Goal: Task Accomplishment & Management: Manage account settings

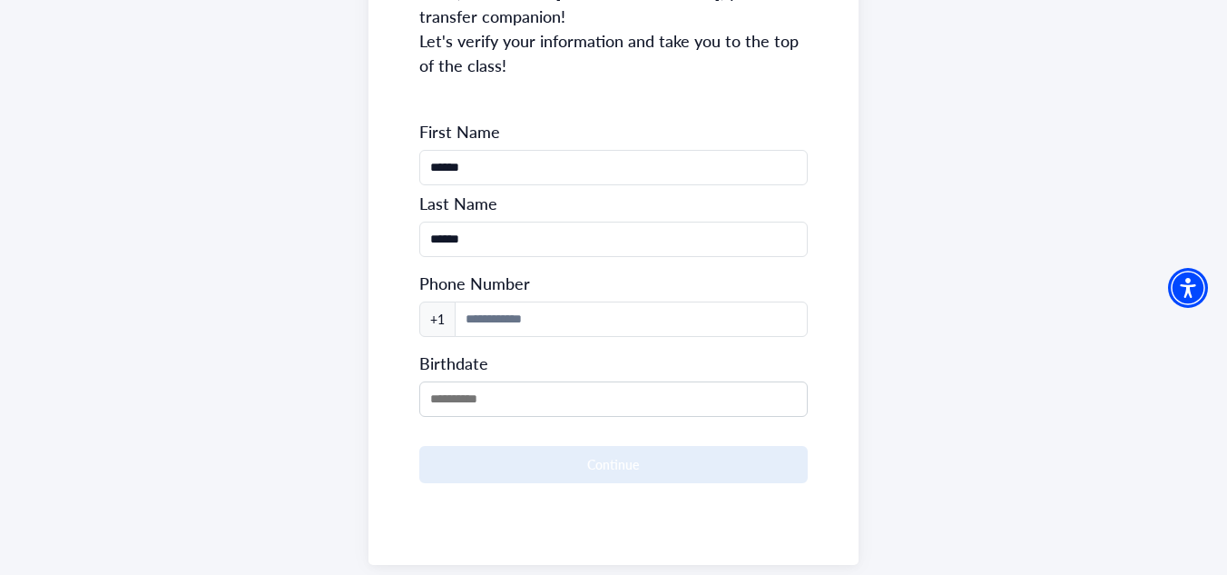
scroll to position [302, 0]
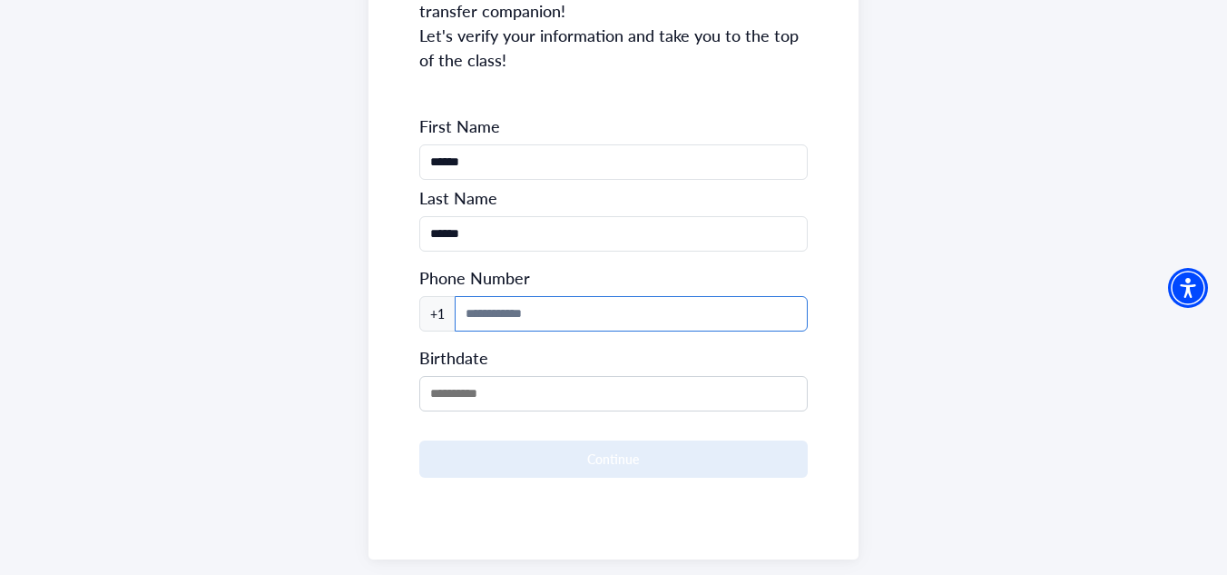
click at [532, 296] on input at bounding box center [632, 313] width 354 height 35
type input "**********"
click at [582, 376] on input "MM/DD/YYYY" at bounding box center [613, 393] width 389 height 35
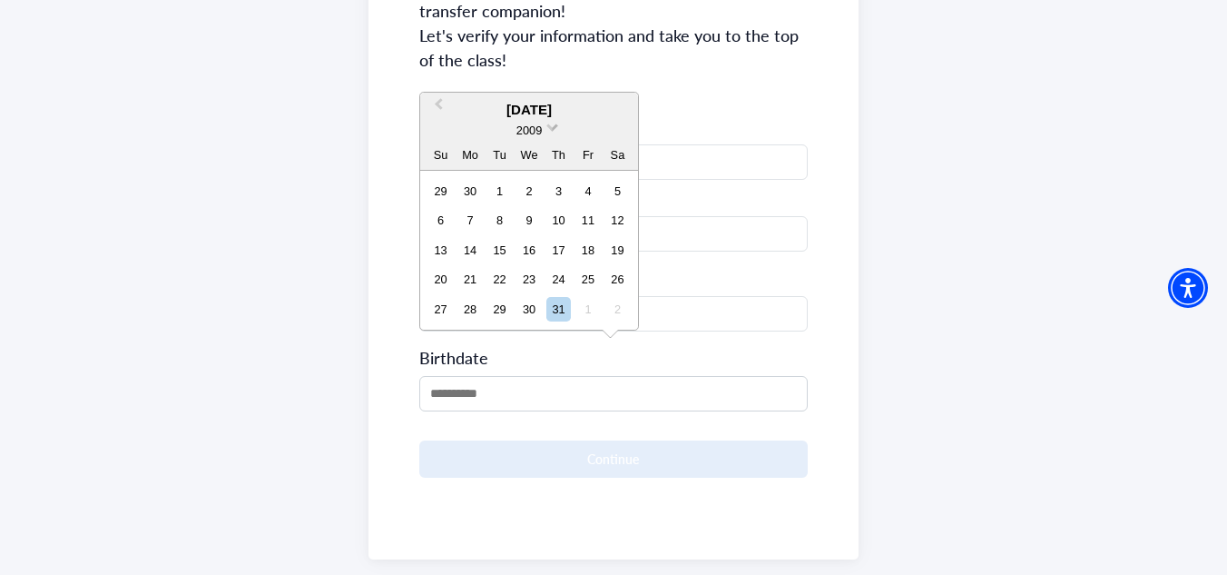
click at [536, 123] on div "2009" at bounding box center [529, 130] width 27 height 19
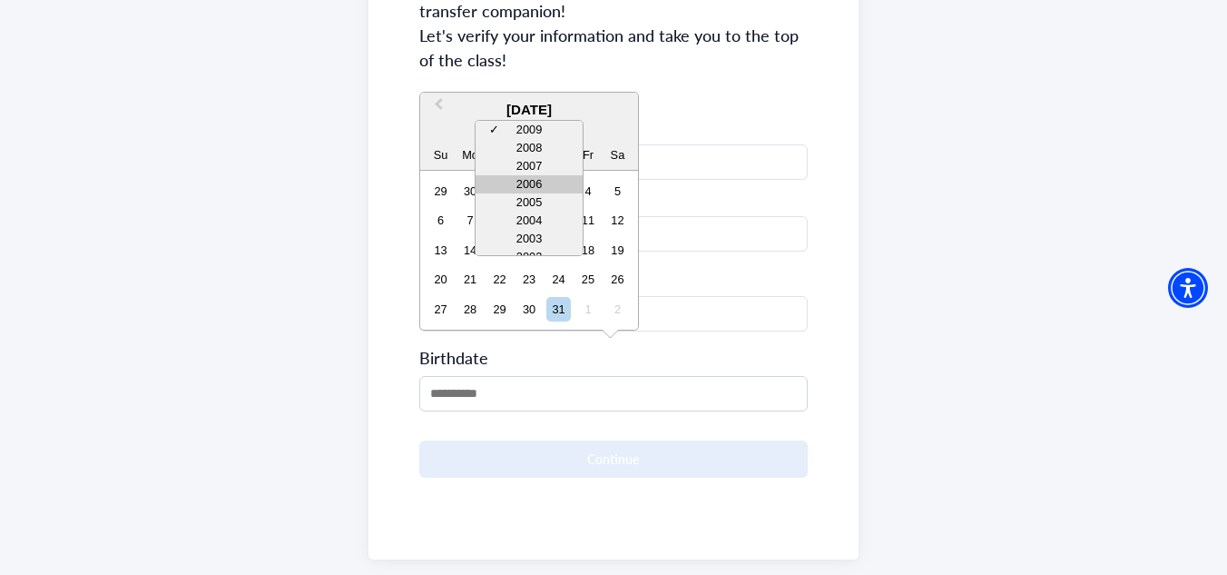
click at [549, 177] on div "2006" at bounding box center [529, 184] width 107 height 18
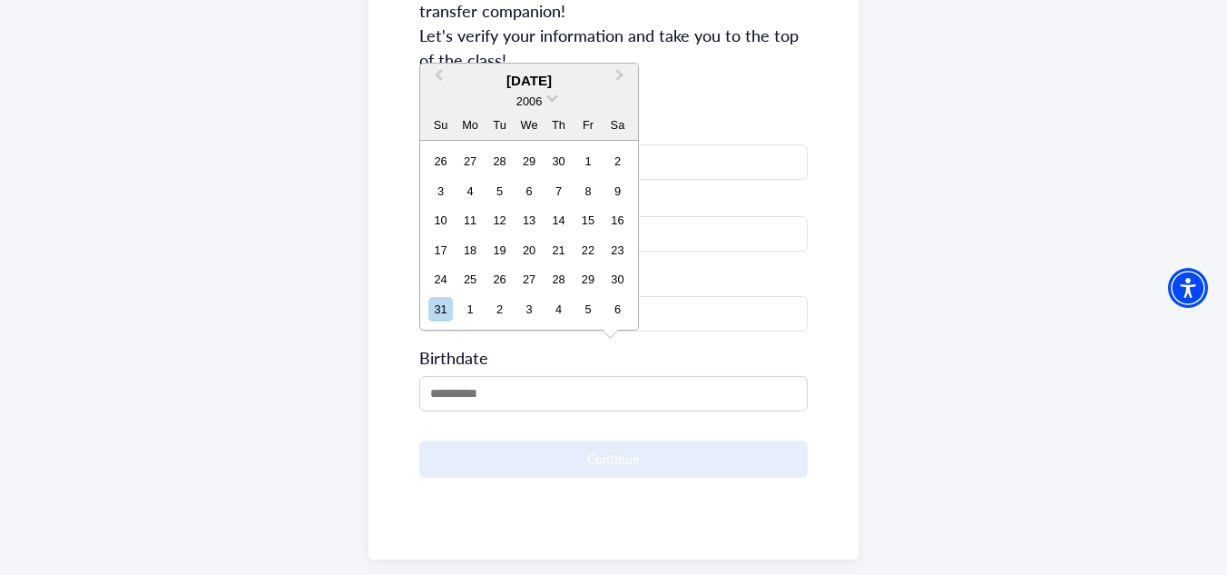
click at [546, 79] on div "[DATE]" at bounding box center [529, 81] width 218 height 21
click at [438, 69] on button "Previous Month" at bounding box center [436, 79] width 29 height 29
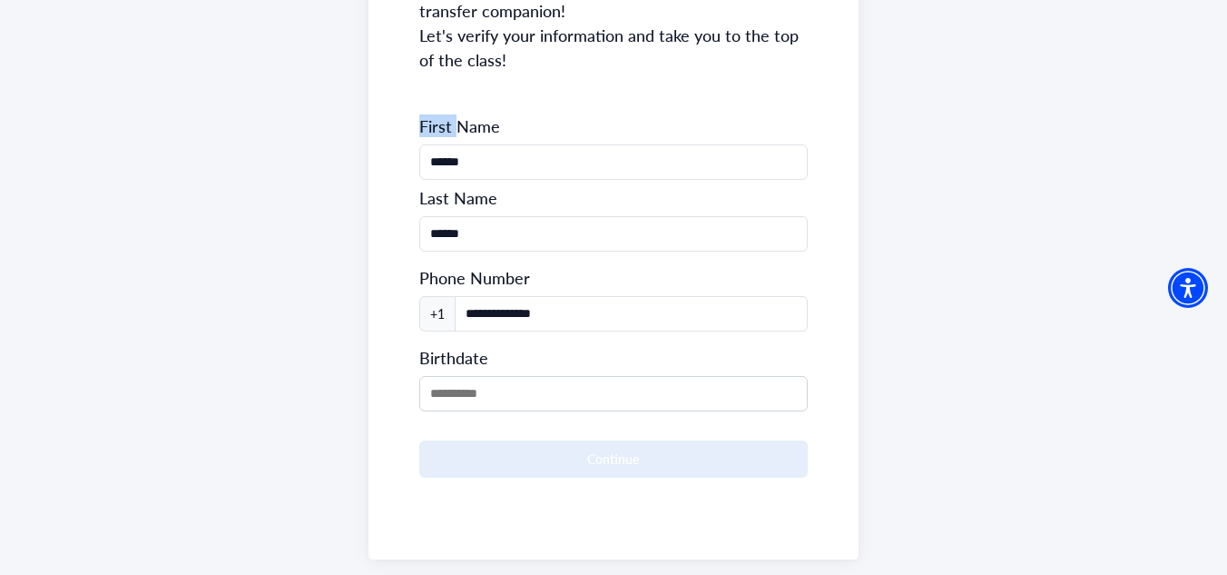
click at [438, 69] on div "**********" at bounding box center [614, 185] width 491 height 748
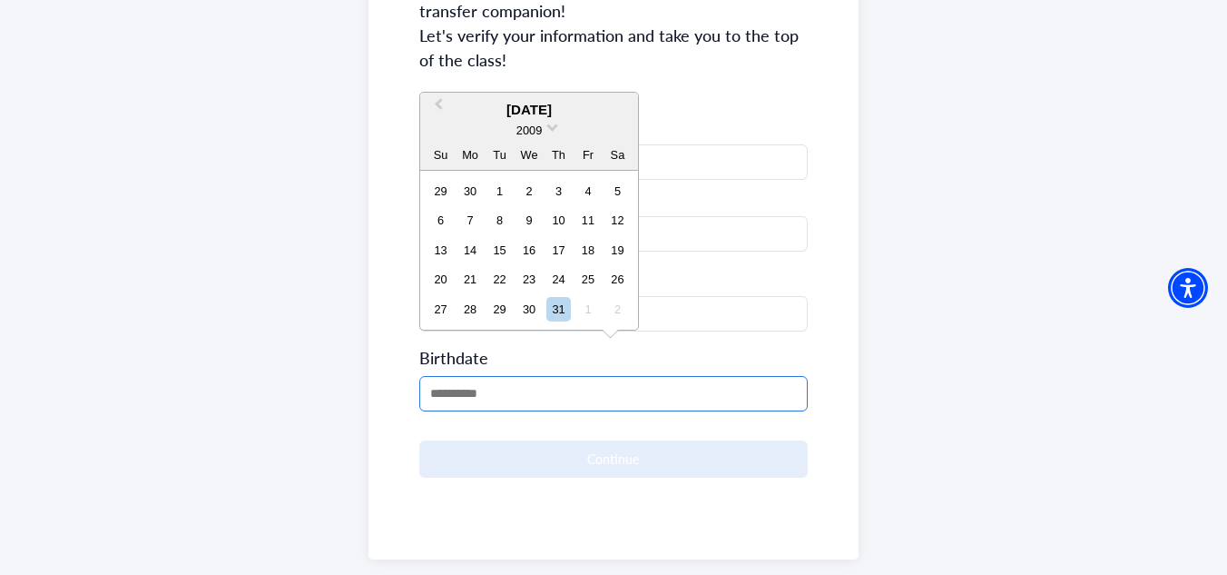
click at [522, 376] on input "MM/DD/YYYY" at bounding box center [613, 393] width 389 height 35
click at [534, 135] on span "2009" at bounding box center [528, 130] width 25 height 14
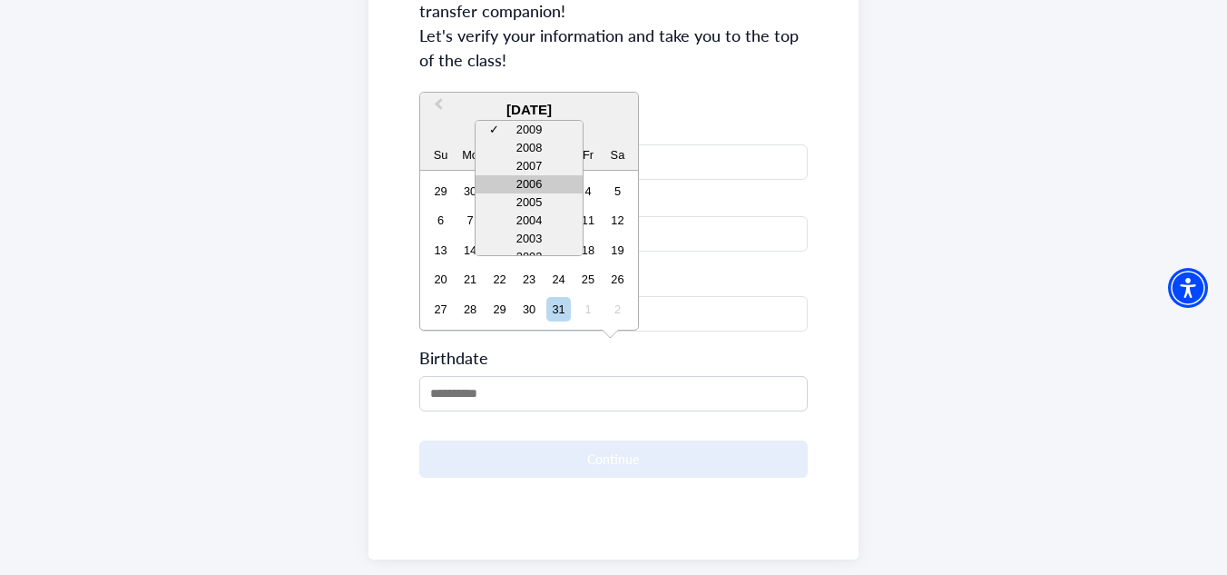
click at [538, 182] on div "2006" at bounding box center [529, 184] width 107 height 18
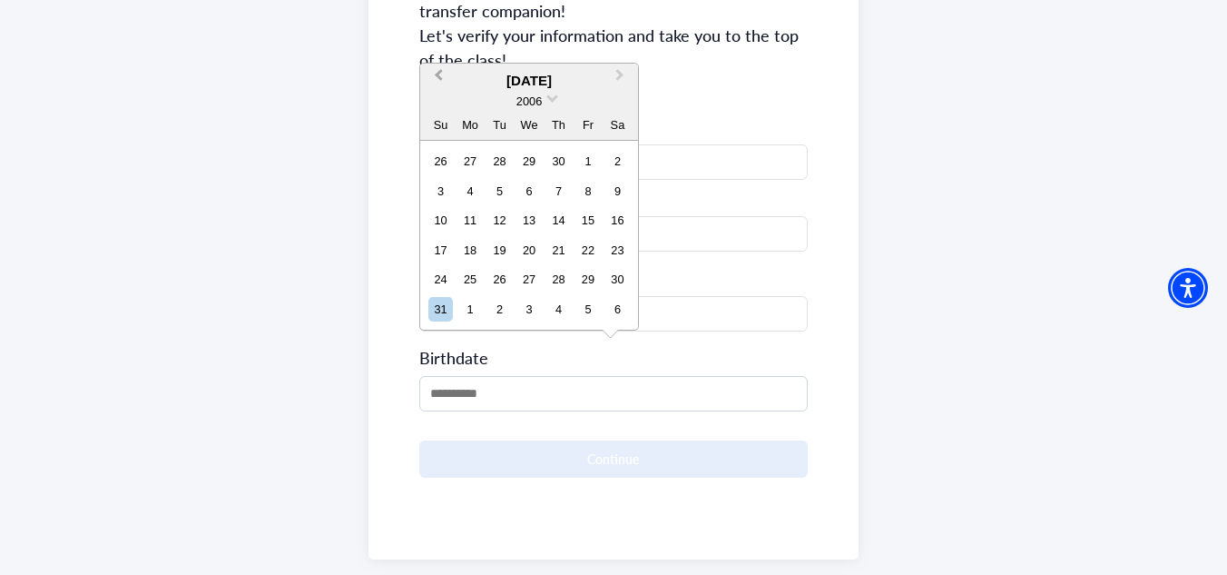
click at [438, 74] on span "Previous Month" at bounding box center [438, 78] width 0 height 27
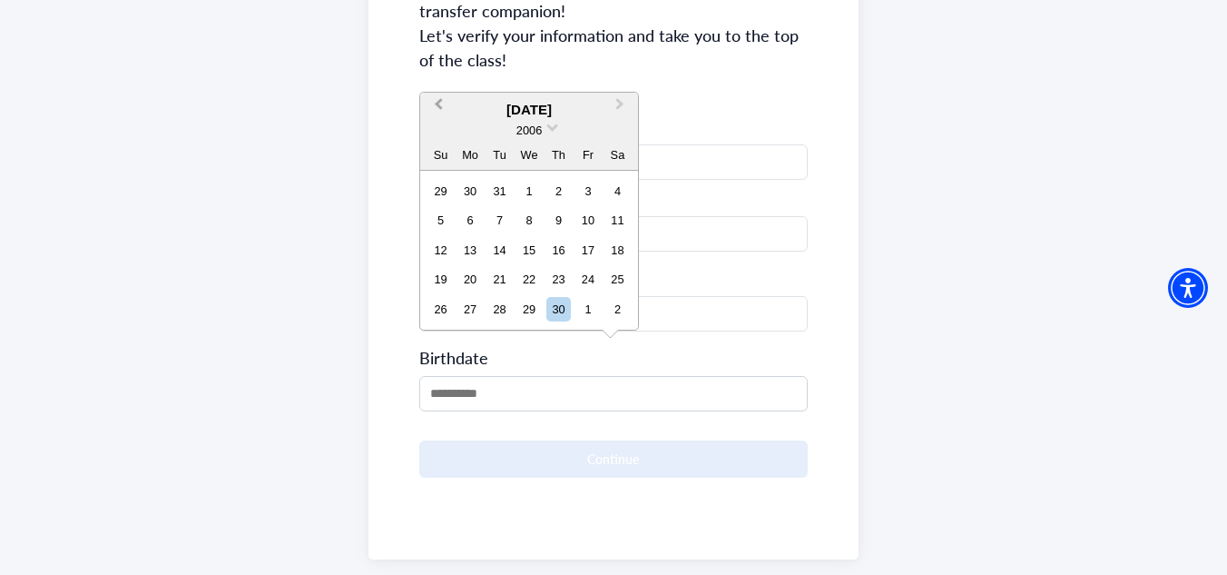
click at [439, 74] on div "**********" at bounding box center [614, 185] width 491 height 748
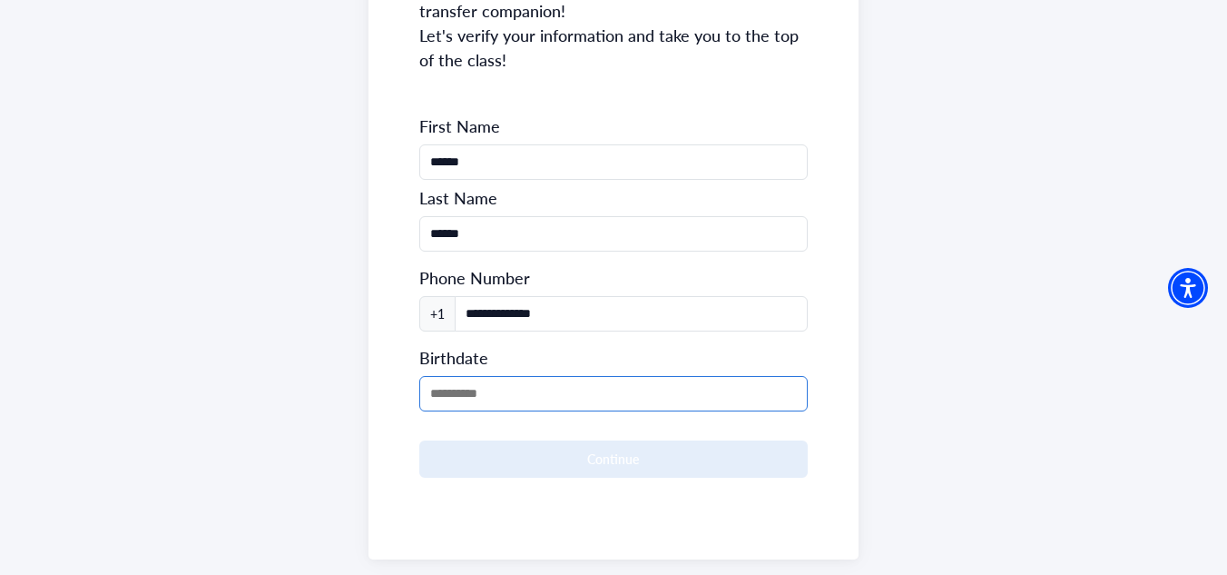
click at [516, 376] on input "MM/DD/YYYY" at bounding box center [613, 393] width 389 height 35
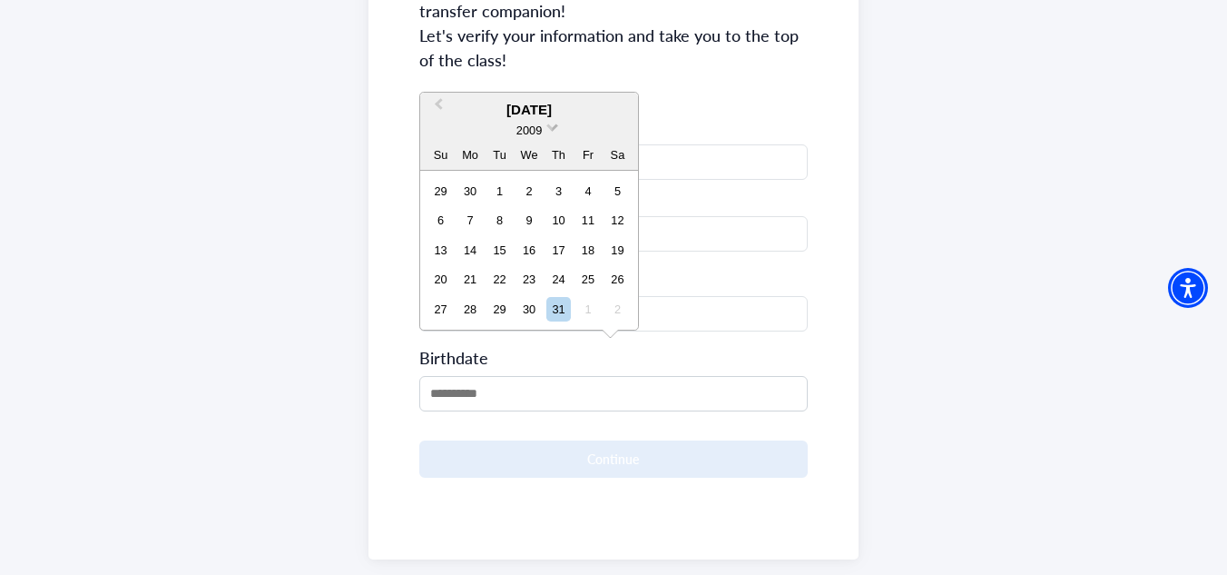
click at [535, 133] on span "2009" at bounding box center [528, 130] width 25 height 14
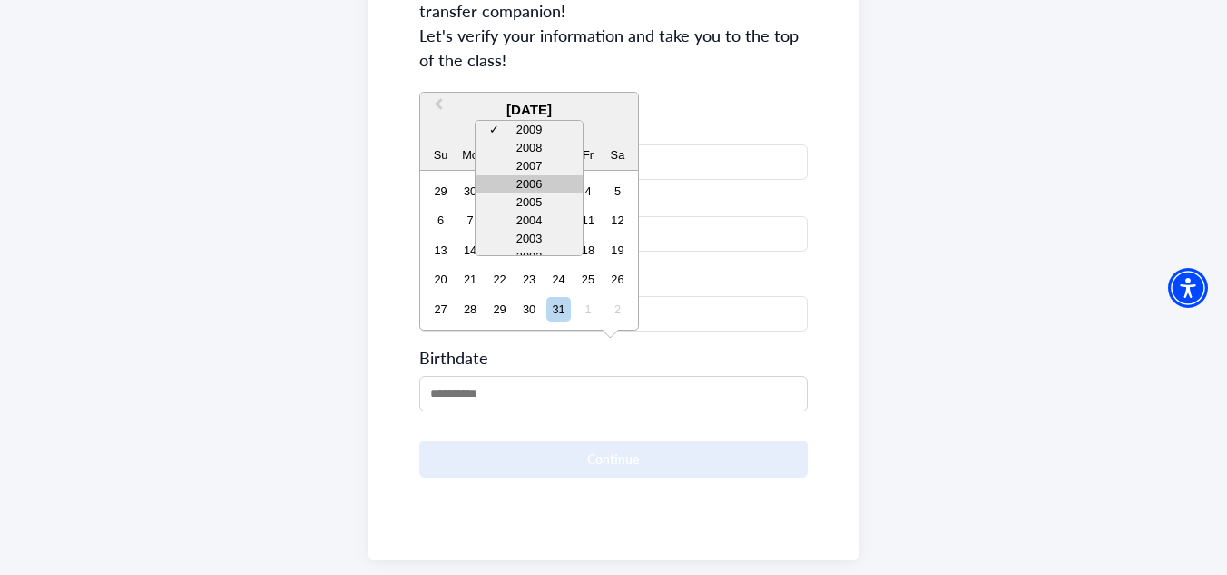
click at [526, 188] on div "2006" at bounding box center [529, 184] width 107 height 18
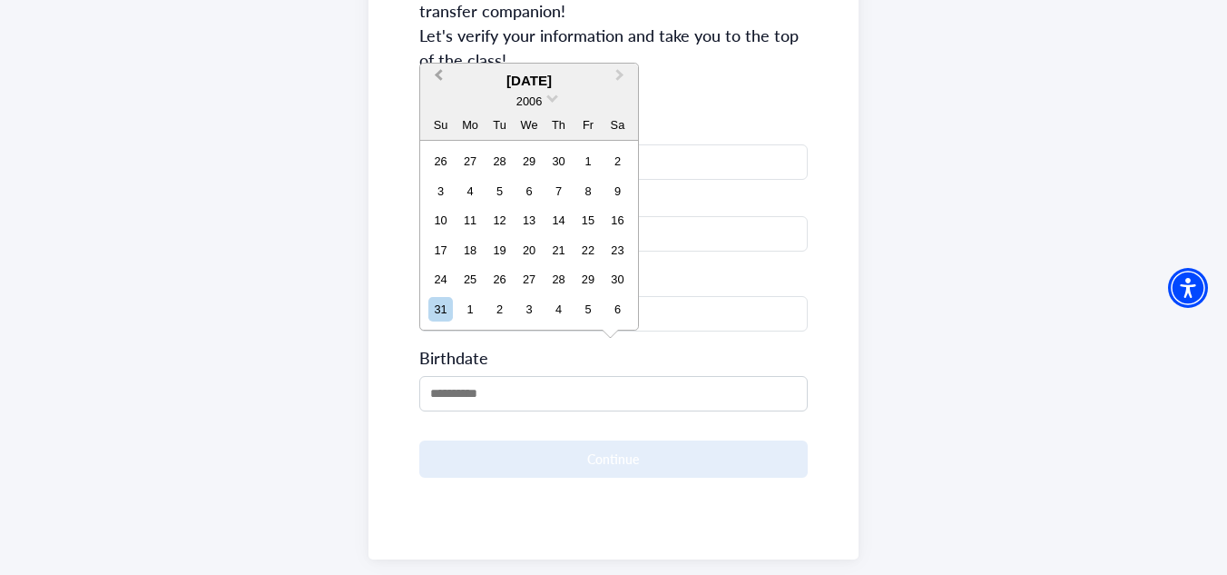
click at [435, 77] on button "Previous Month" at bounding box center [436, 79] width 29 height 29
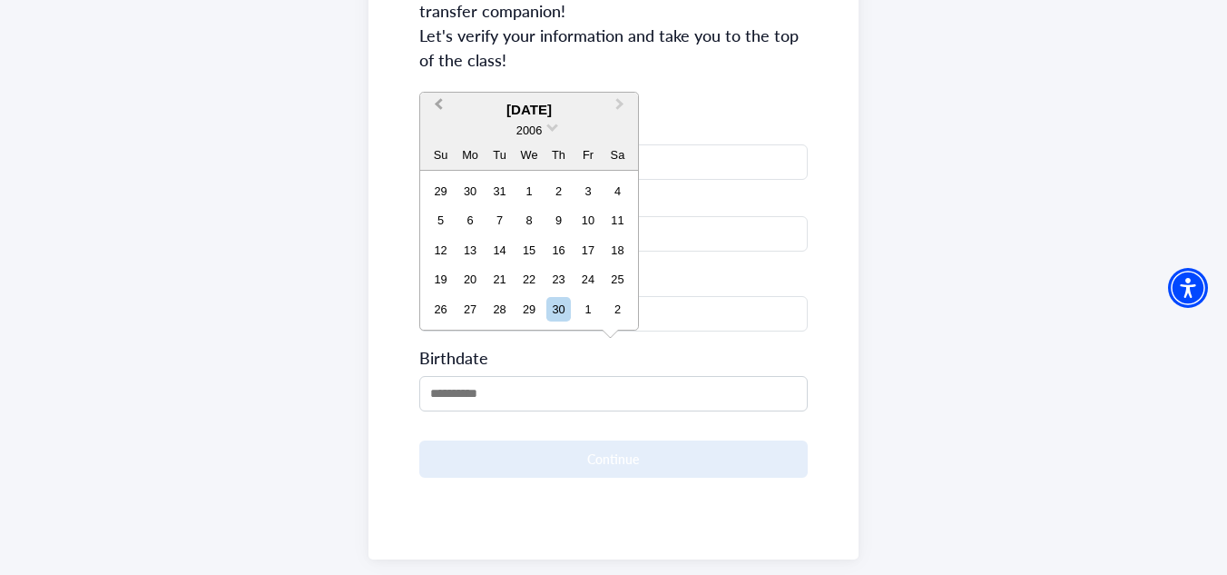
click at [438, 104] on span "Previous Month" at bounding box center [438, 107] width 0 height 27
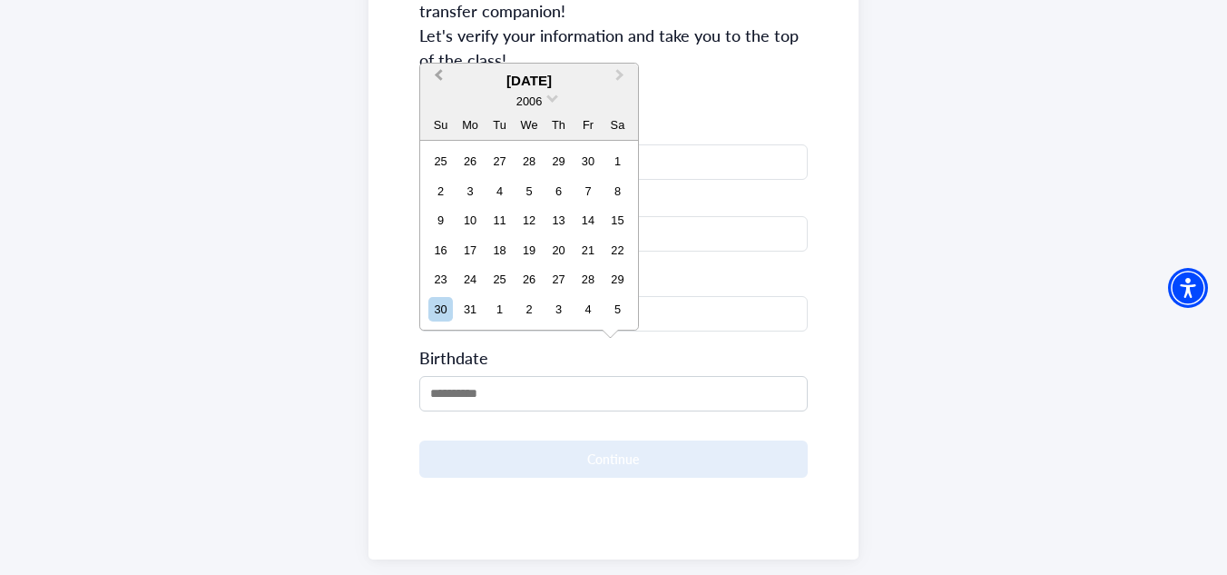
click at [438, 74] on span "Previous Month" at bounding box center [438, 78] width 0 height 27
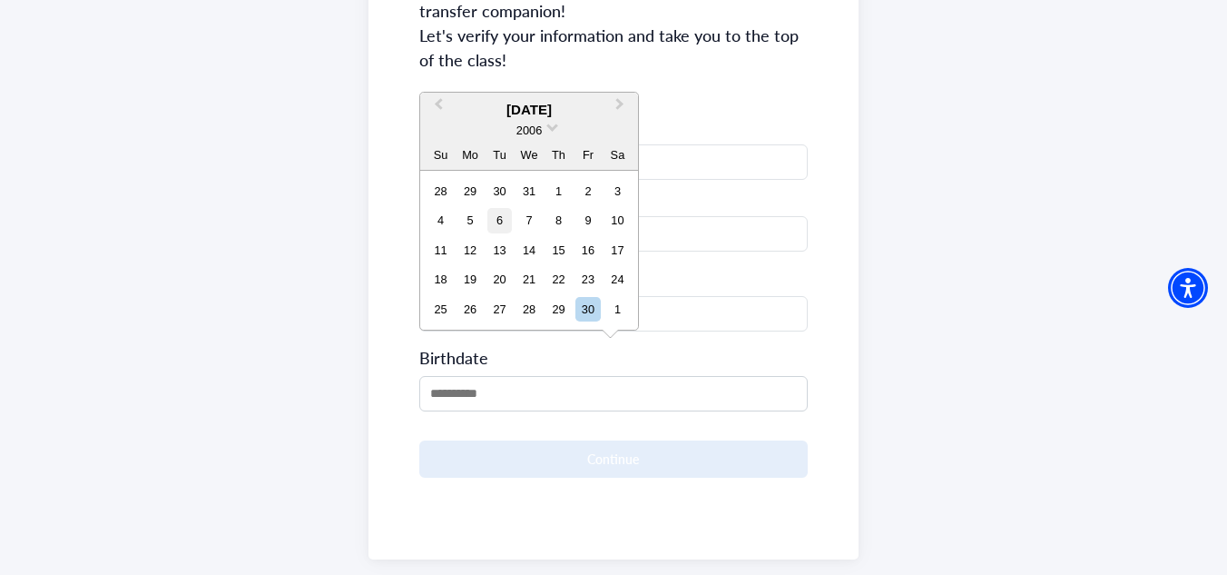
click at [501, 218] on div "6" at bounding box center [499, 220] width 25 height 25
type input "**********"
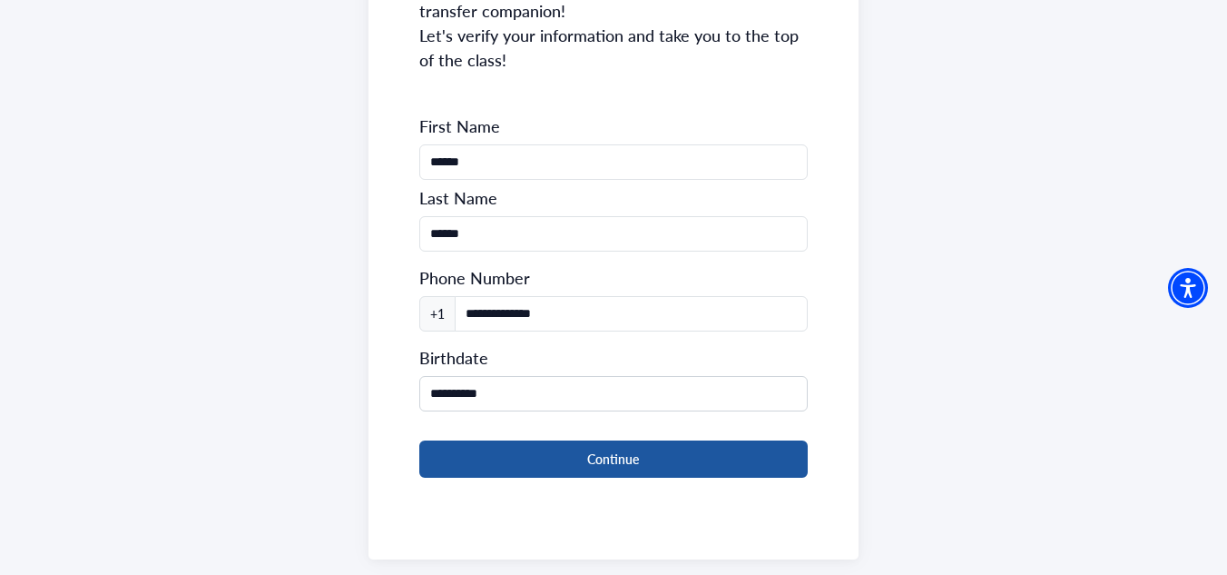
click at [591, 440] on button "Continue" at bounding box center [613, 458] width 389 height 37
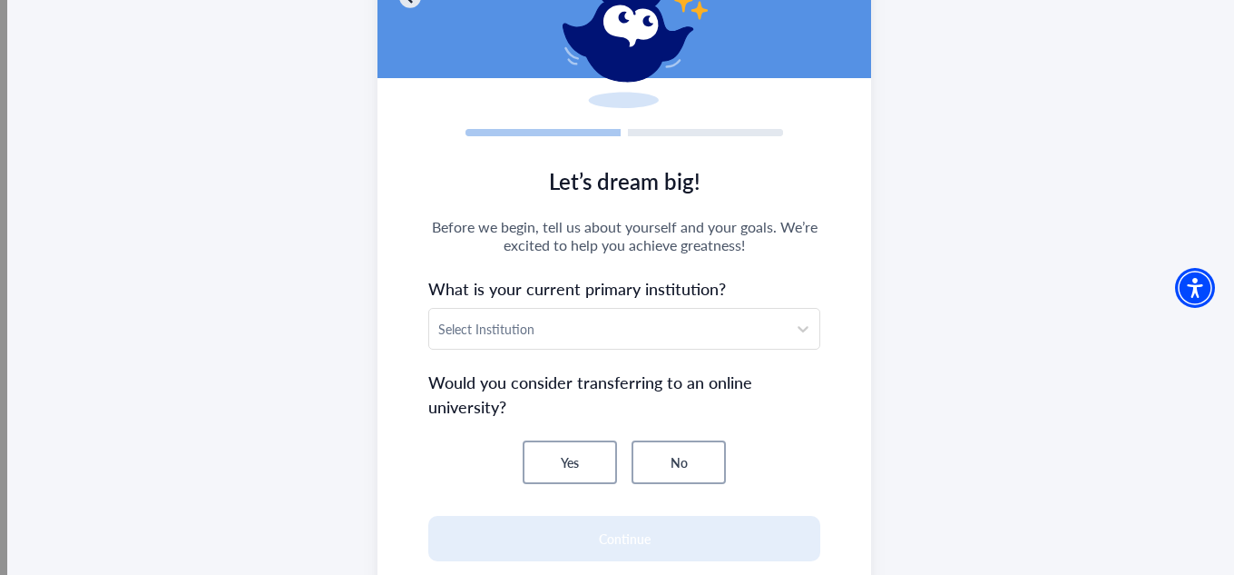
scroll to position [182, 0]
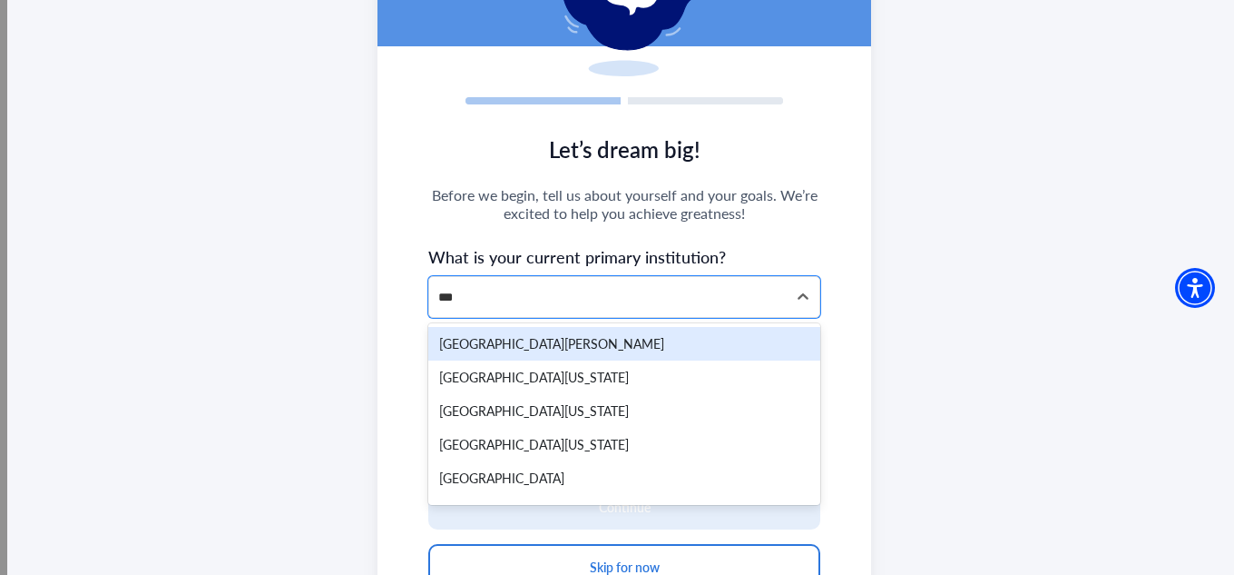
type input "****"
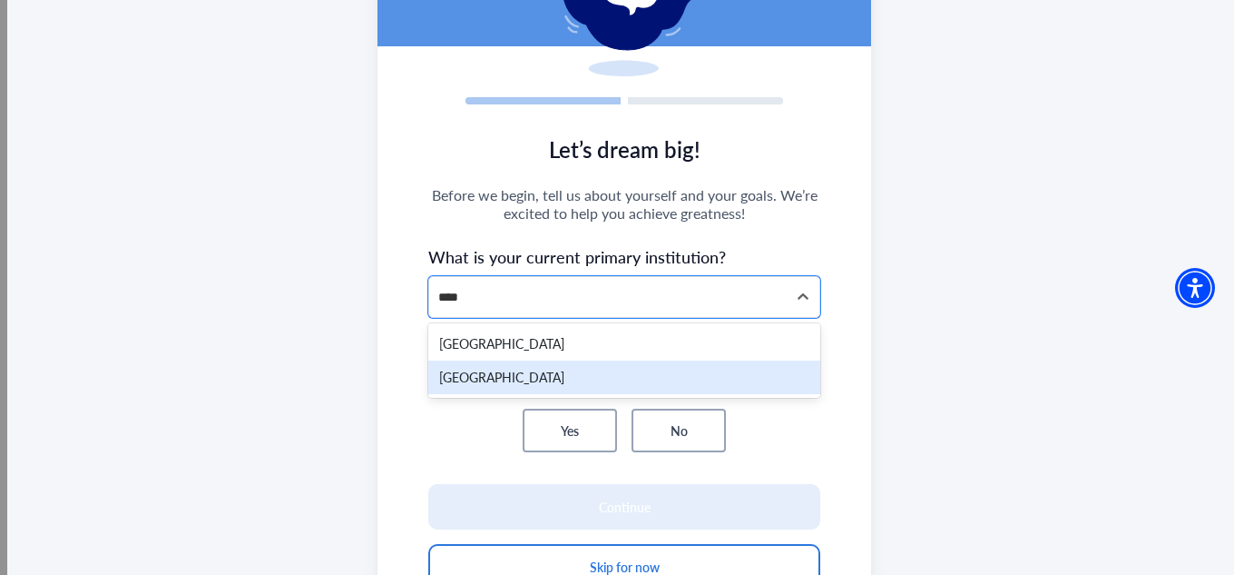
click at [550, 369] on div "[GEOGRAPHIC_DATA]" at bounding box center [624, 377] width 392 height 34
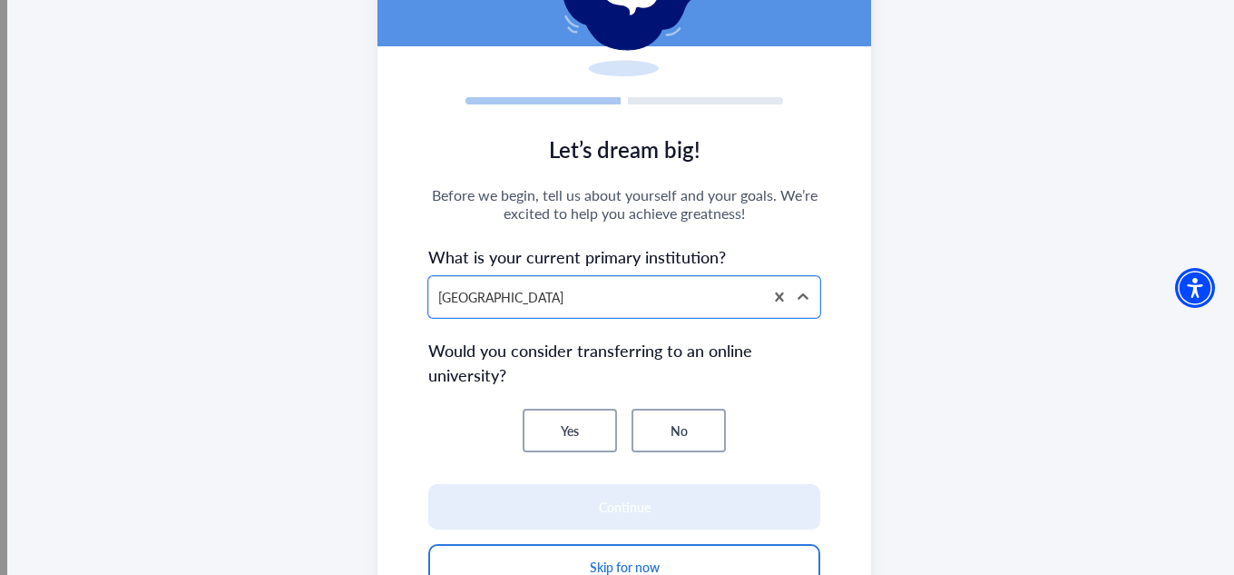
scroll to position [242, 0]
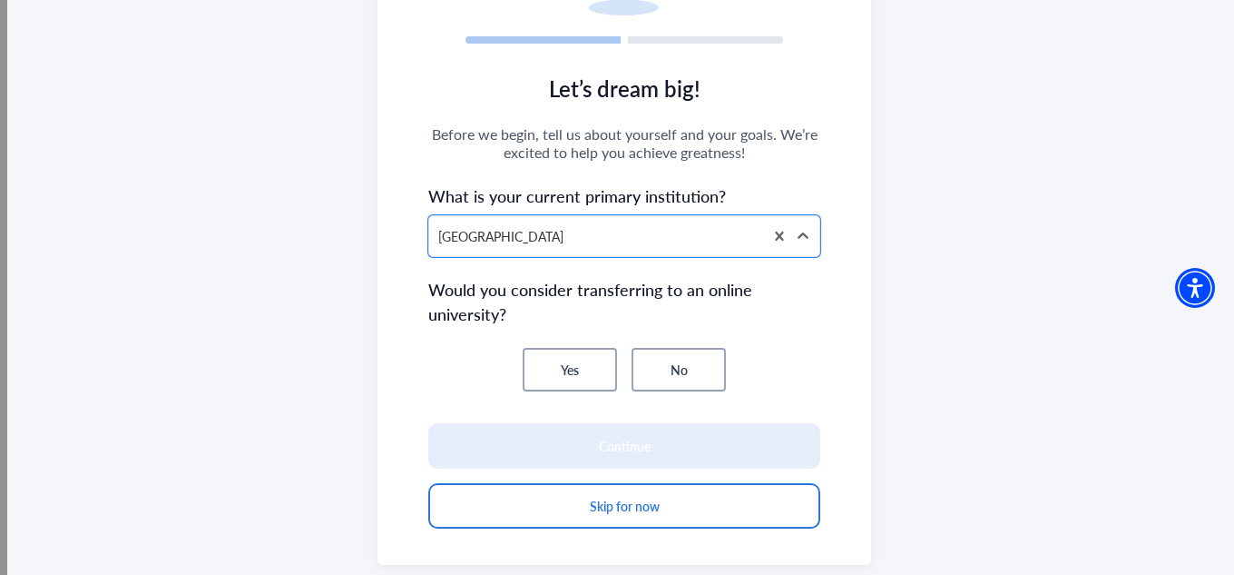
click at [687, 368] on button "No" at bounding box center [679, 370] width 94 height 44
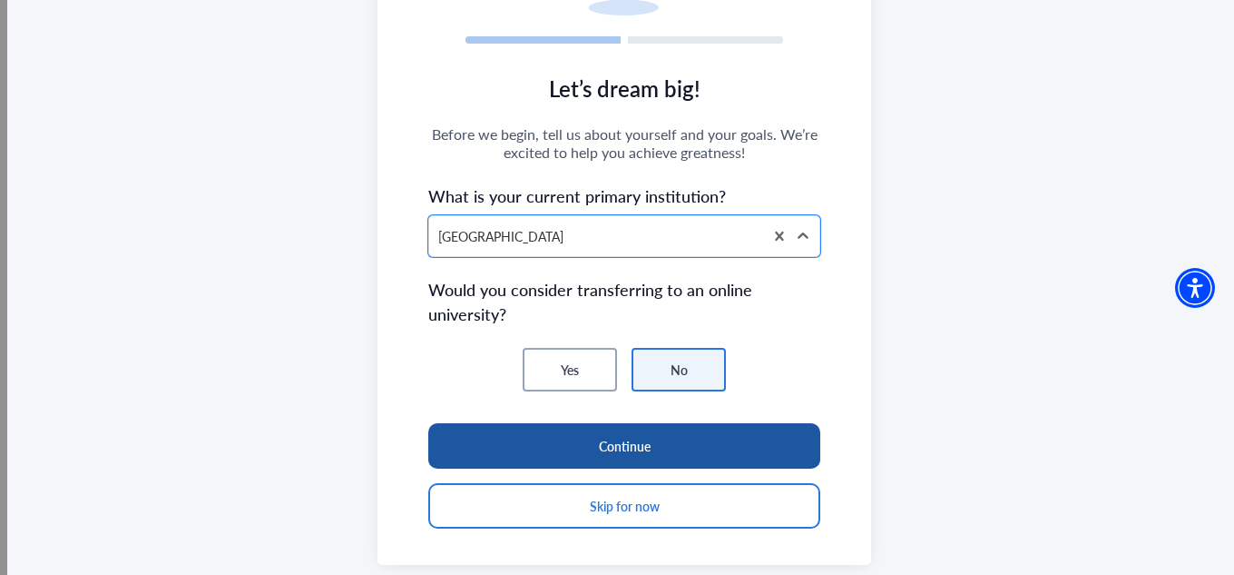
click at [655, 450] on button "Continue" at bounding box center [624, 445] width 392 height 45
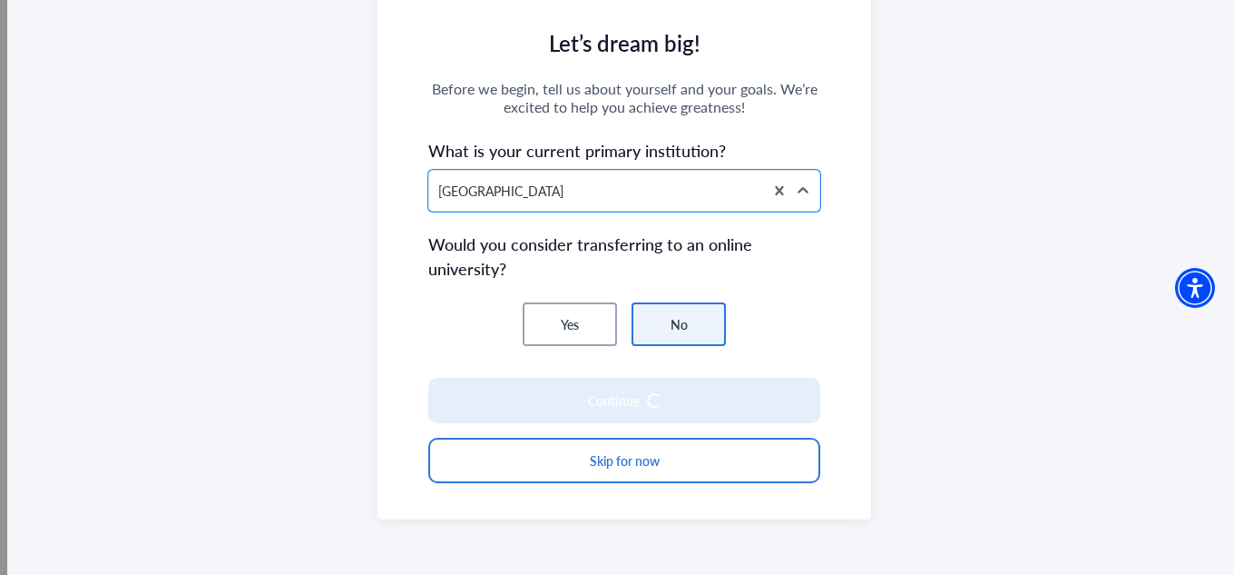
scroll to position [263, 0]
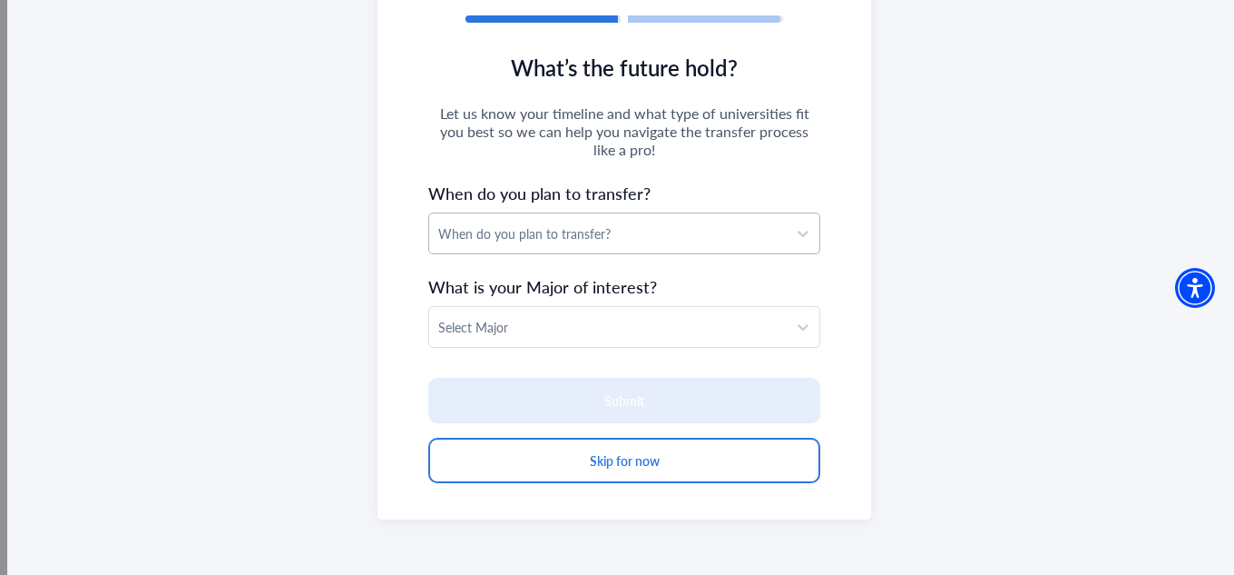
click at [568, 236] on div "When do you plan to transfer?" at bounding box center [607, 233] width 339 height 19
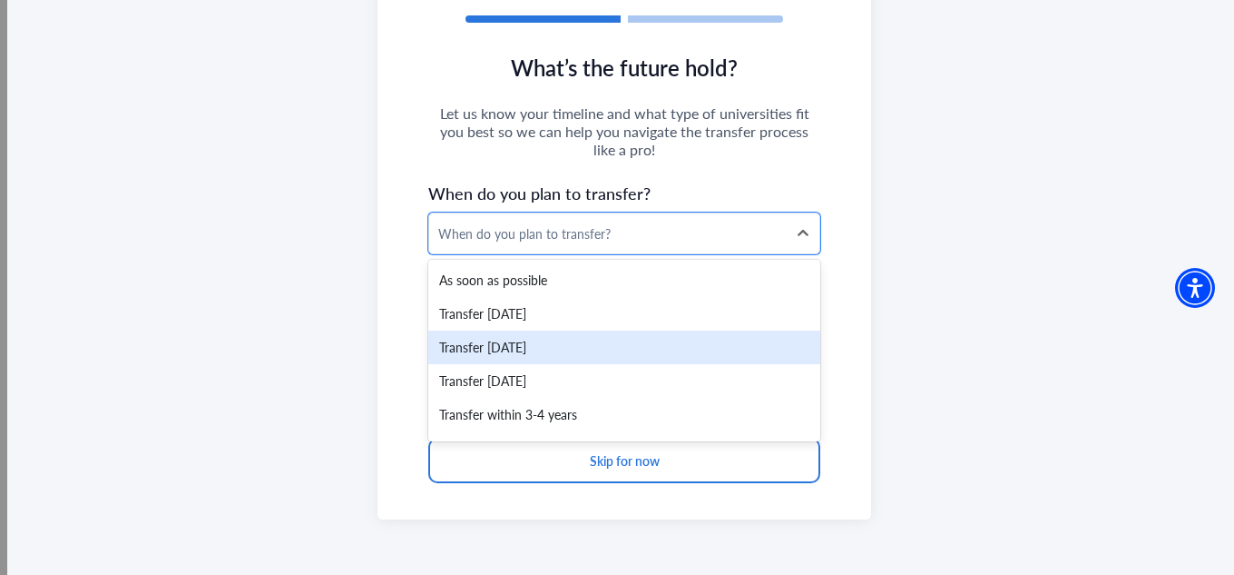
click at [576, 345] on div "Transfer [DATE]" at bounding box center [624, 347] width 392 height 34
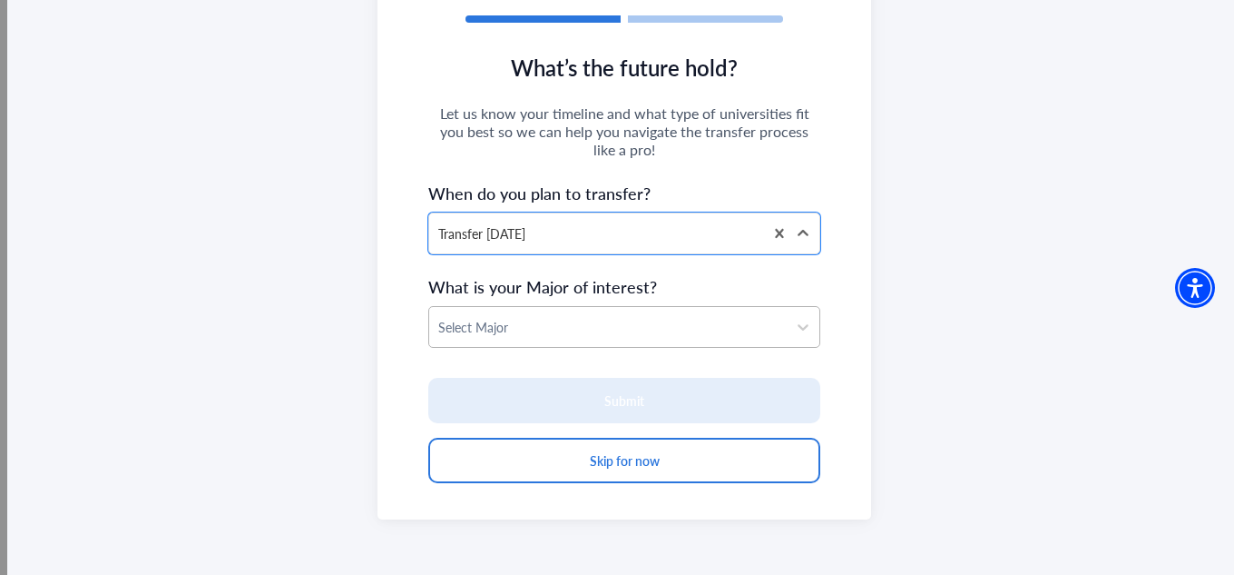
click at [579, 332] on div at bounding box center [607, 327] width 339 height 23
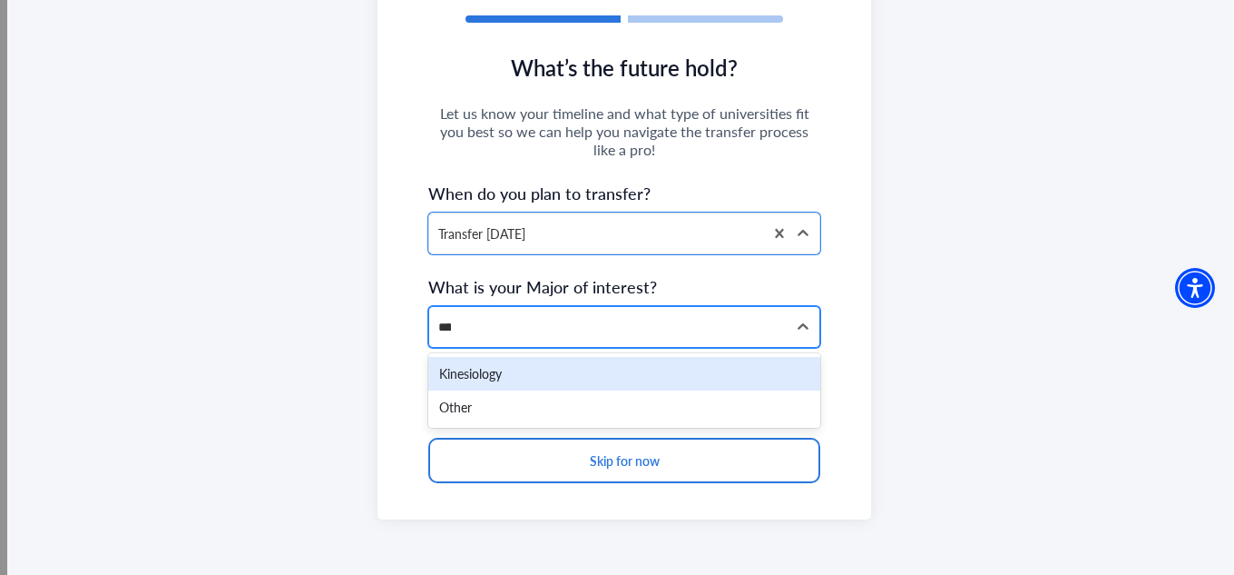
type input "*****"
click at [553, 367] on div "Kinesiology" at bounding box center [624, 374] width 392 height 34
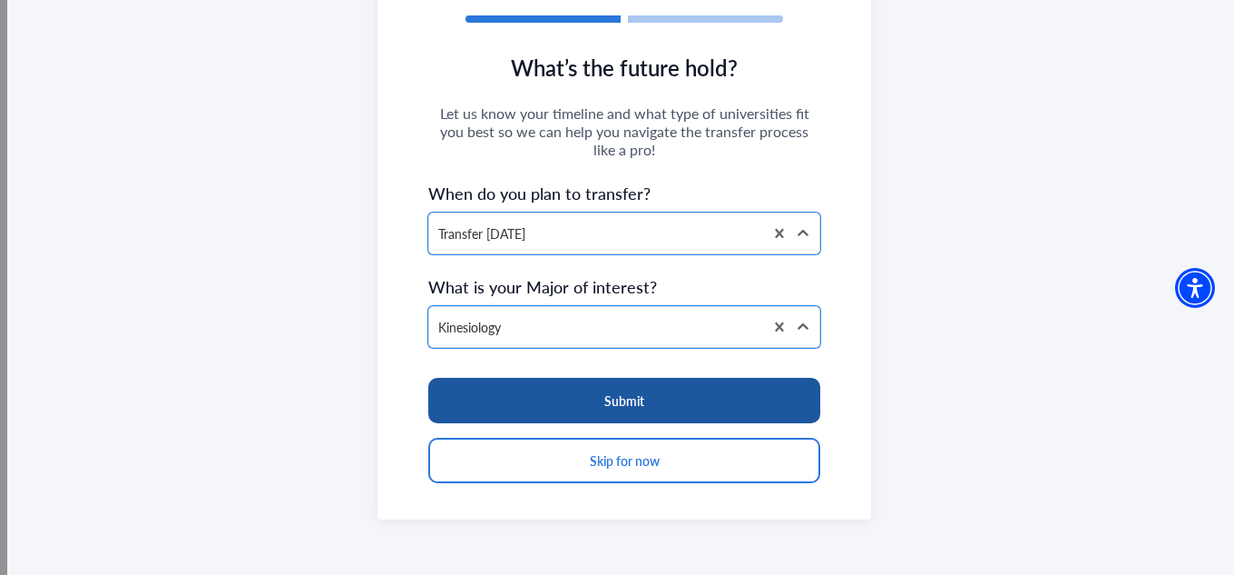
click at [581, 391] on button "Submit" at bounding box center [624, 400] width 392 height 45
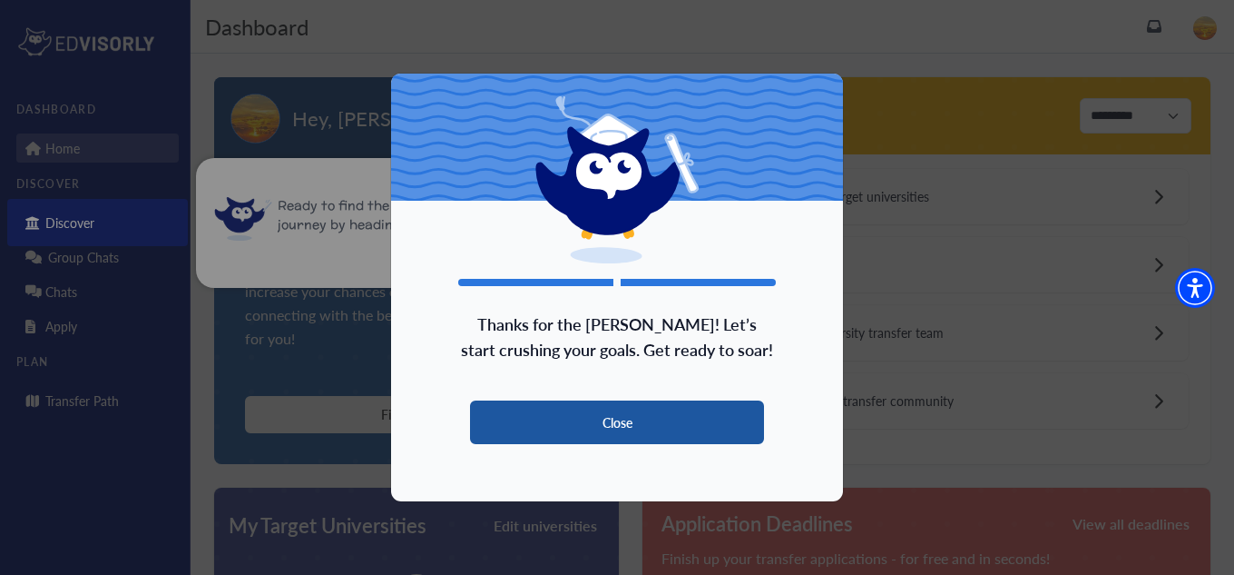
click at [613, 416] on button "Close" at bounding box center [617, 422] width 294 height 44
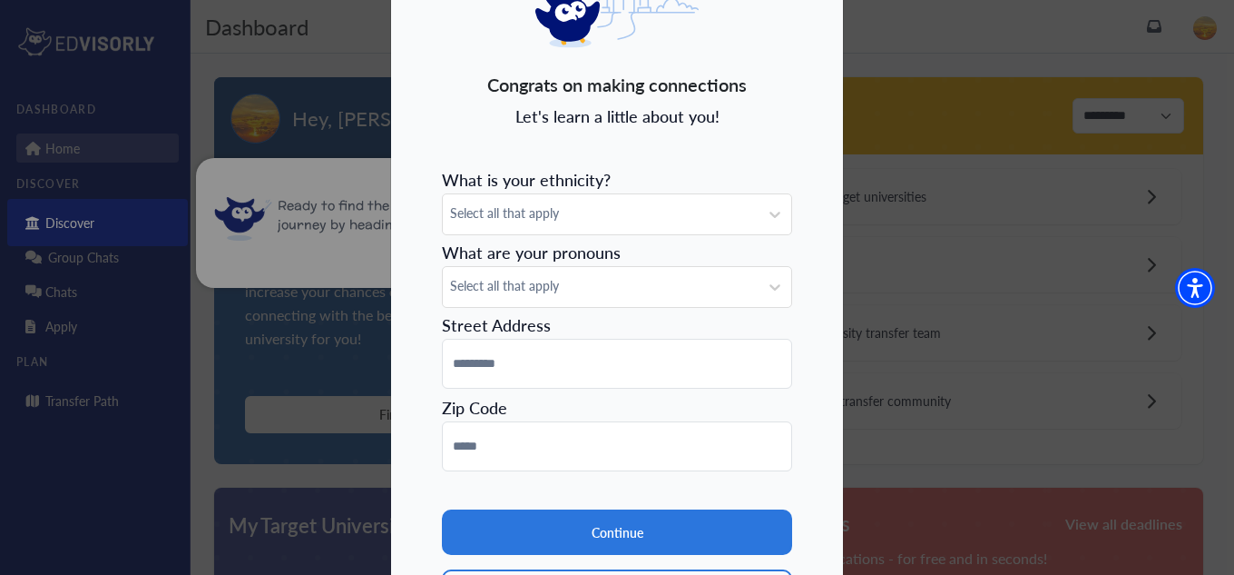
scroll to position [121, 0]
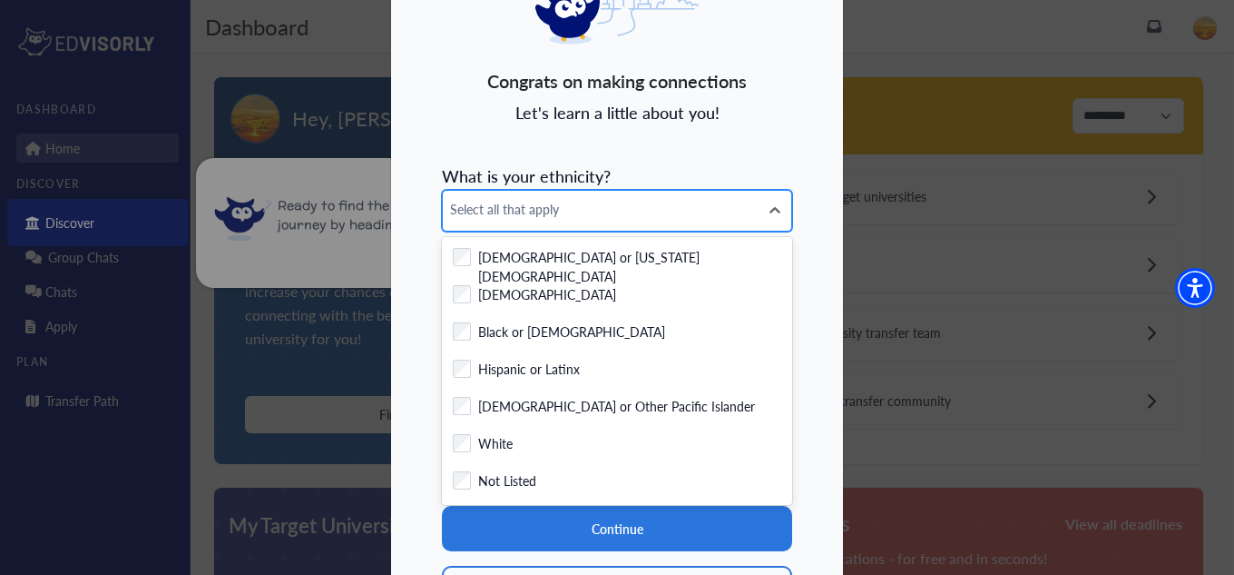
click at [602, 215] on span "Select all that apply" at bounding box center [600, 209] width 301 height 19
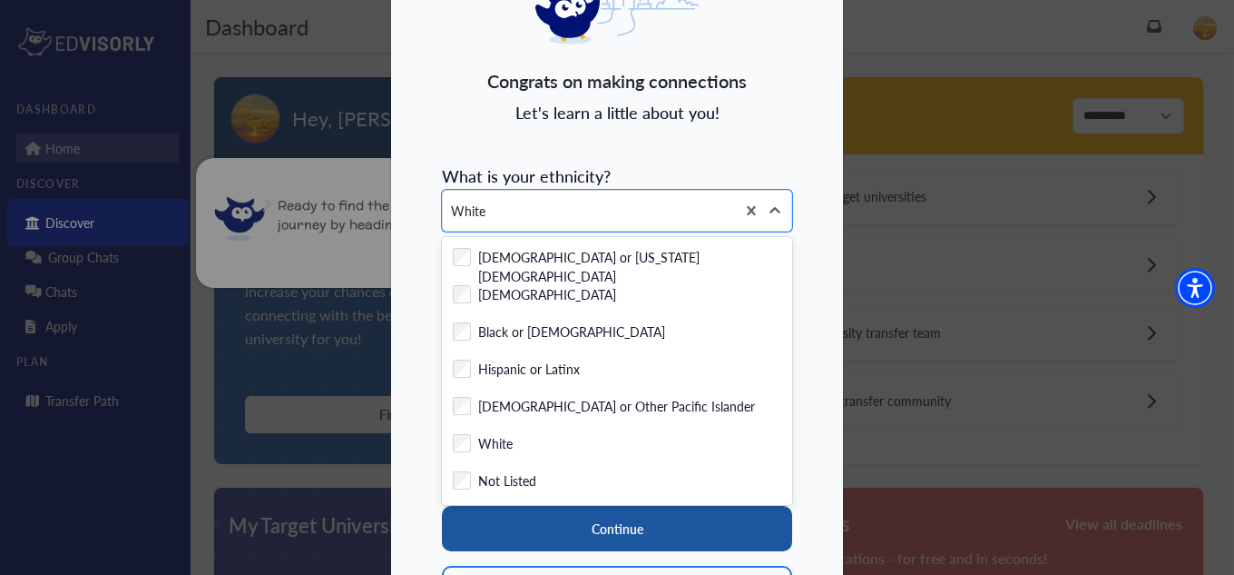
click at [575, 517] on button "Continue" at bounding box center [617, 528] width 350 height 45
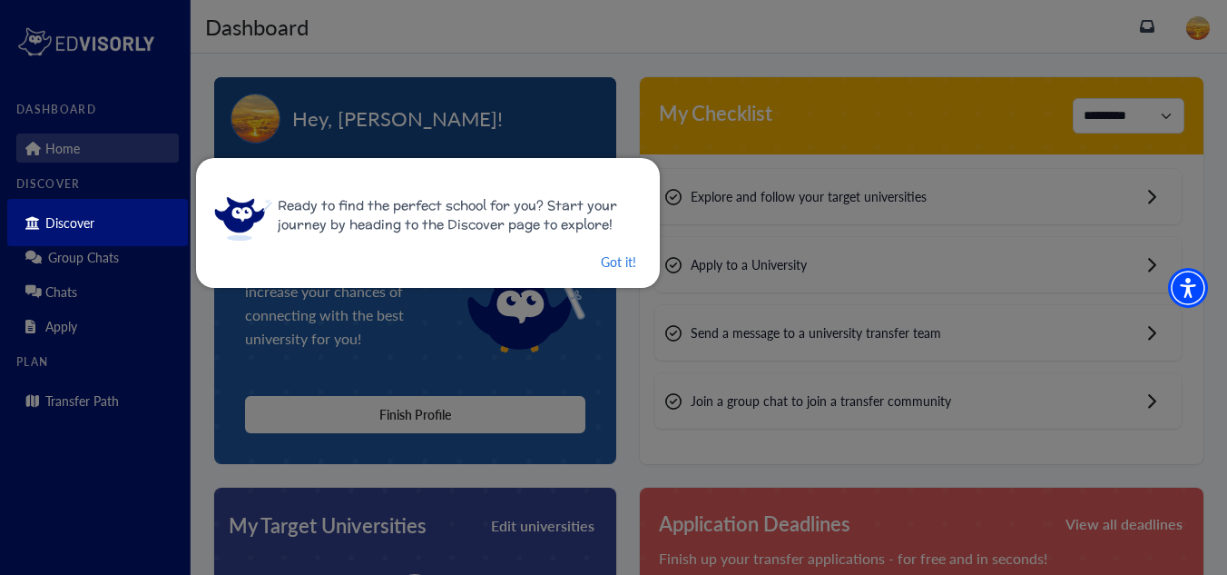
click at [606, 92] on div at bounding box center [613, 287] width 1227 height 575
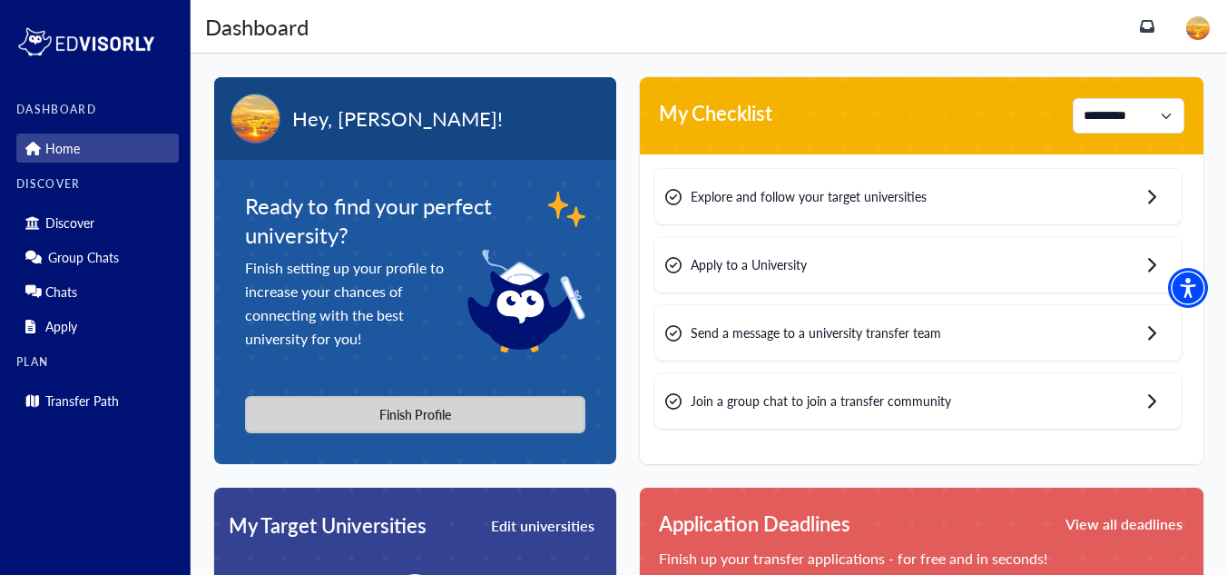
click at [478, 406] on button "Finish Profile" at bounding box center [415, 414] width 340 height 37
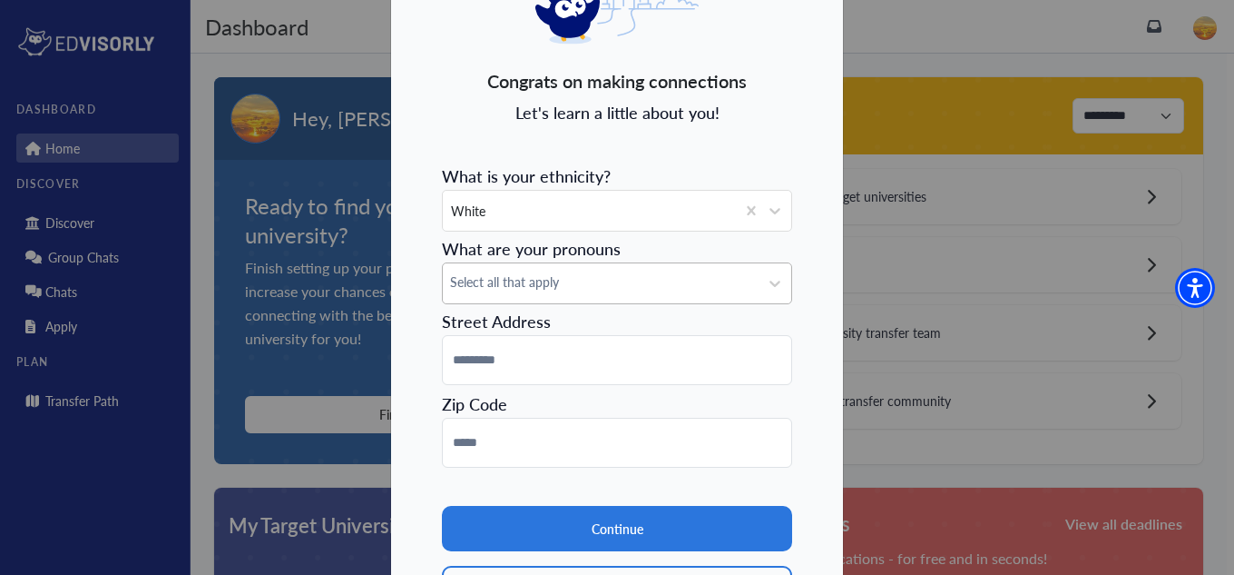
click at [560, 286] on span "Select all that apply" at bounding box center [600, 281] width 301 height 19
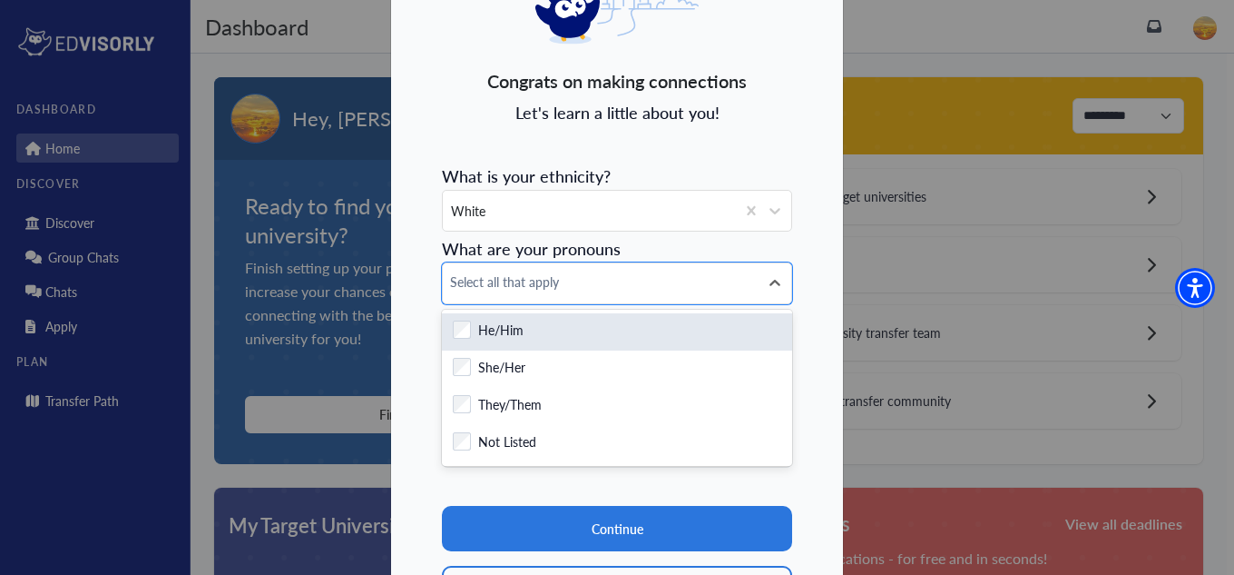
click at [532, 340] on div "He/Him" at bounding box center [617, 331] width 329 height 23
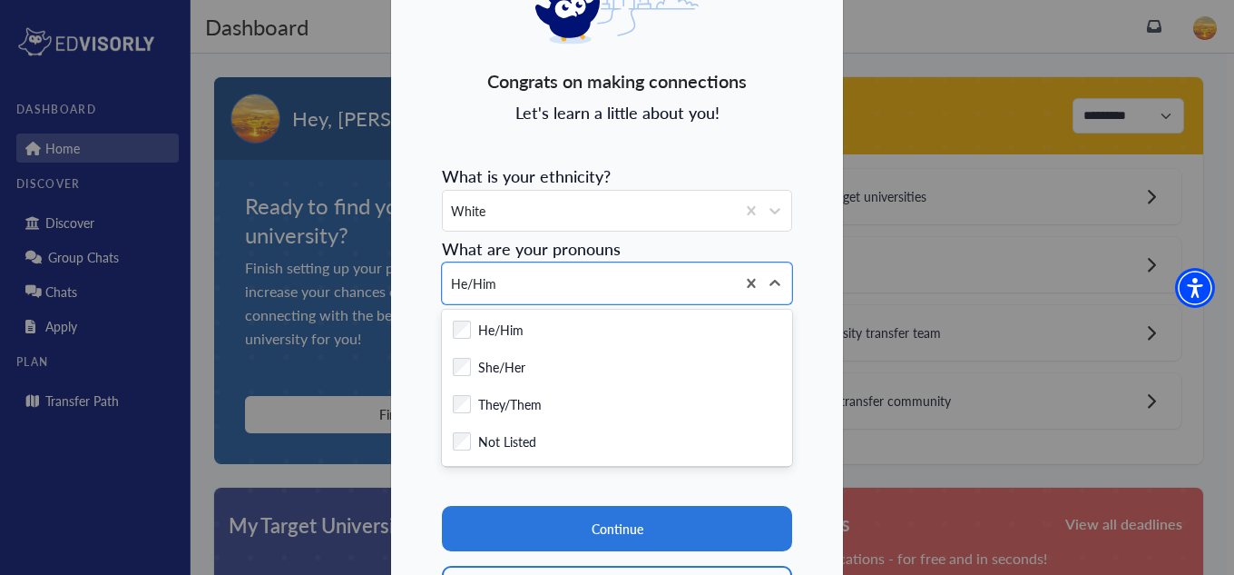
click at [420, 271] on div "Congrats on making connections Let's learn a little about you! What is your eth…" at bounding box center [617, 283] width 454 height 756
click at [508, 485] on section "Continue Skip" at bounding box center [617, 538] width 350 height 143
drag, startPoint x: 644, startPoint y: 269, endPoint x: 723, endPoint y: 287, distance: 81.9
click at [636, 269] on div "He/Him" at bounding box center [589, 283] width 292 height 40
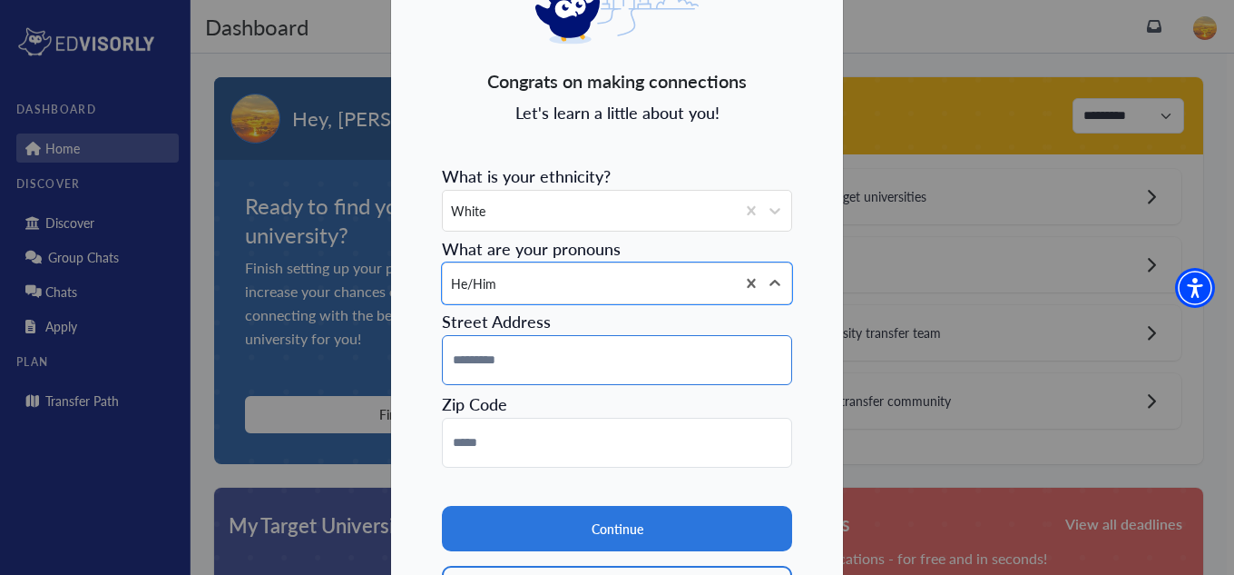
click at [533, 358] on input at bounding box center [617, 360] width 350 height 50
type input "**********"
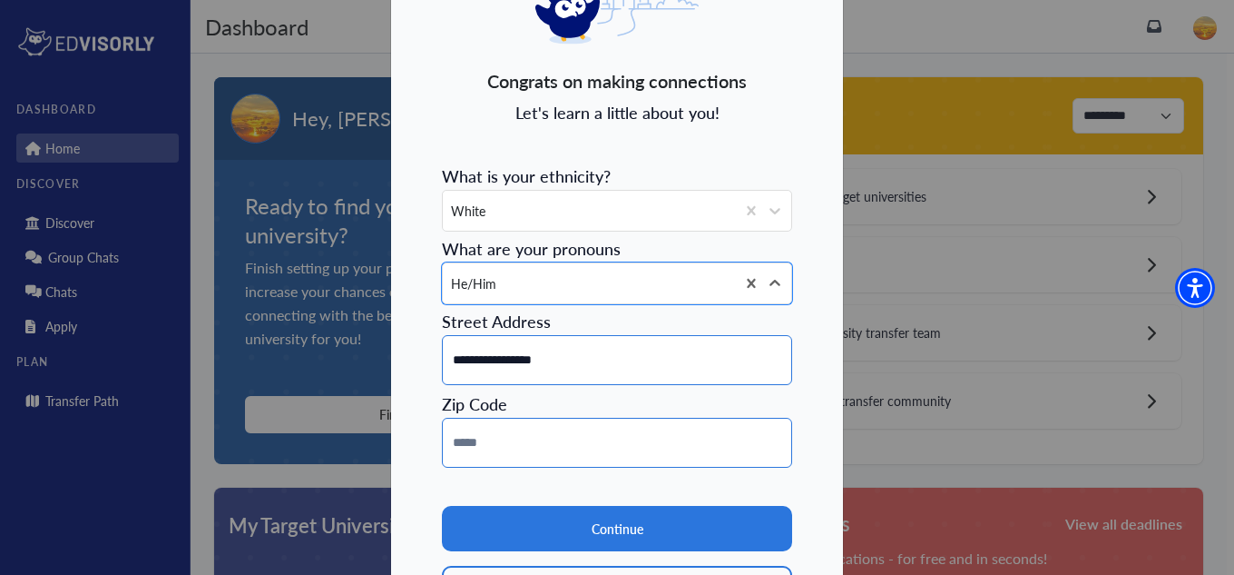
type input "*****"
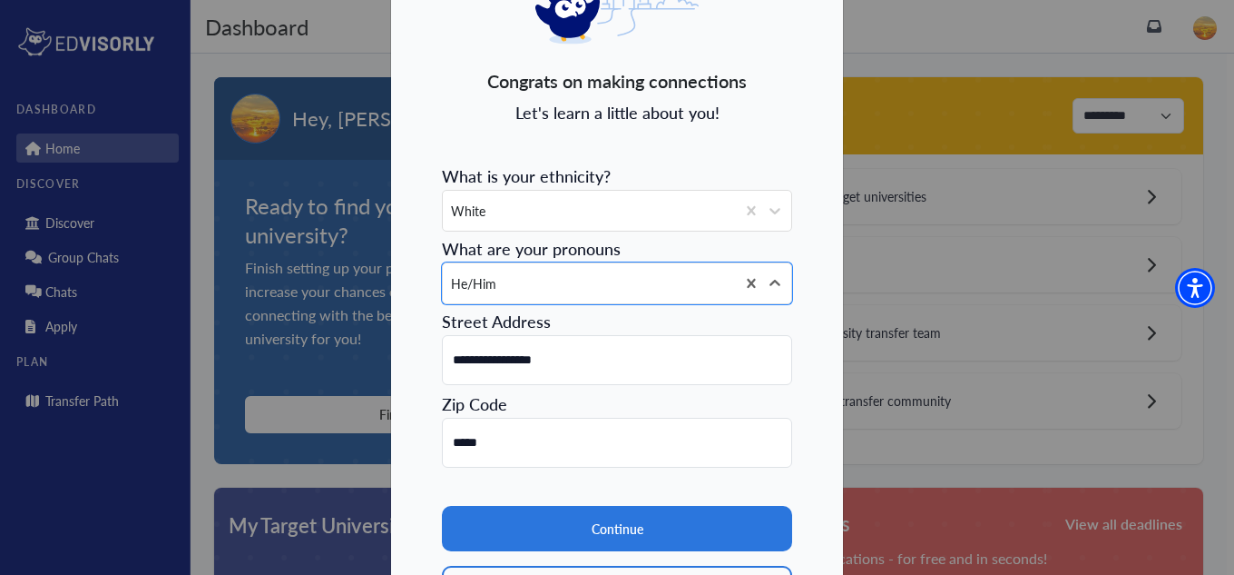
click at [800, 391] on div "**********" at bounding box center [617, 283] width 454 height 756
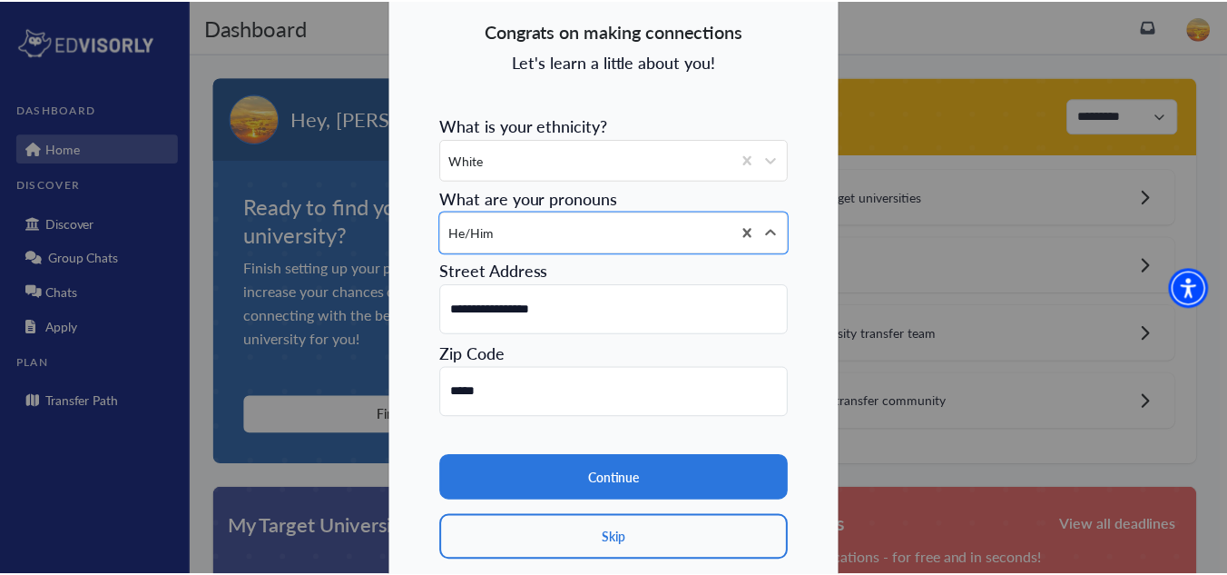
scroll to position [232, 0]
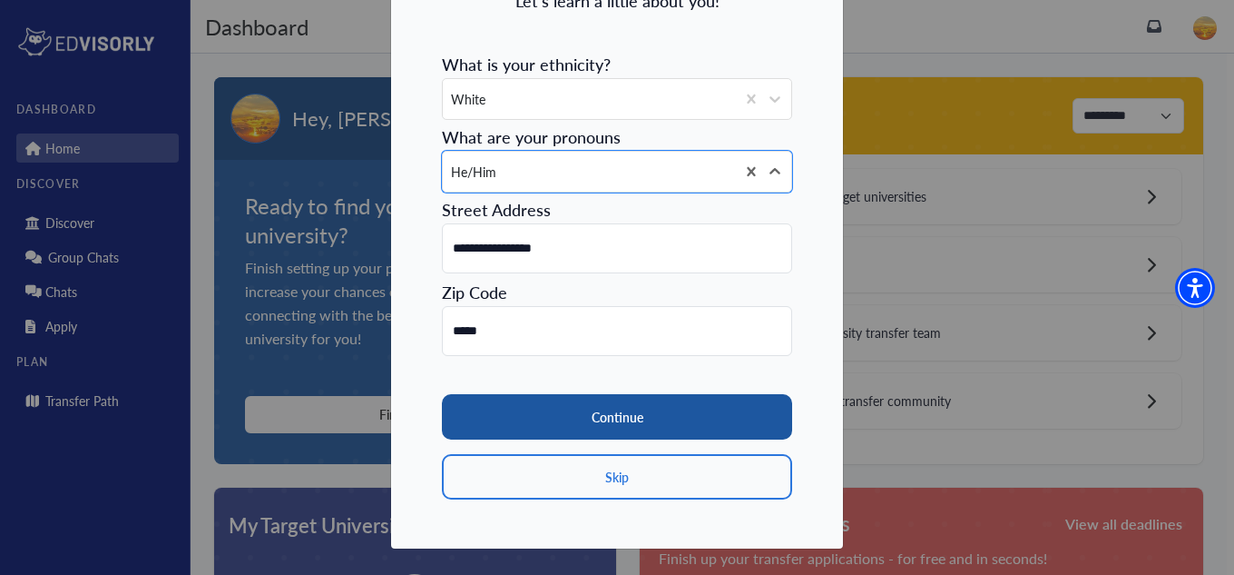
click at [641, 413] on button "Continue" at bounding box center [617, 416] width 350 height 45
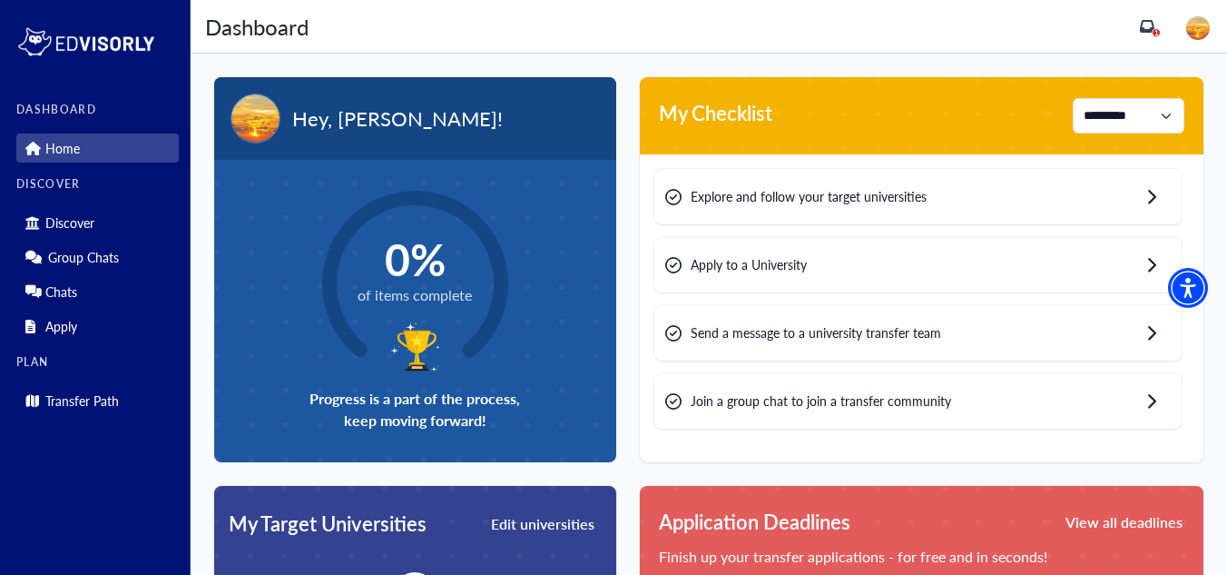
click at [866, 205] on div "Explore and follow your target universities" at bounding box center [917, 196] width 527 height 55
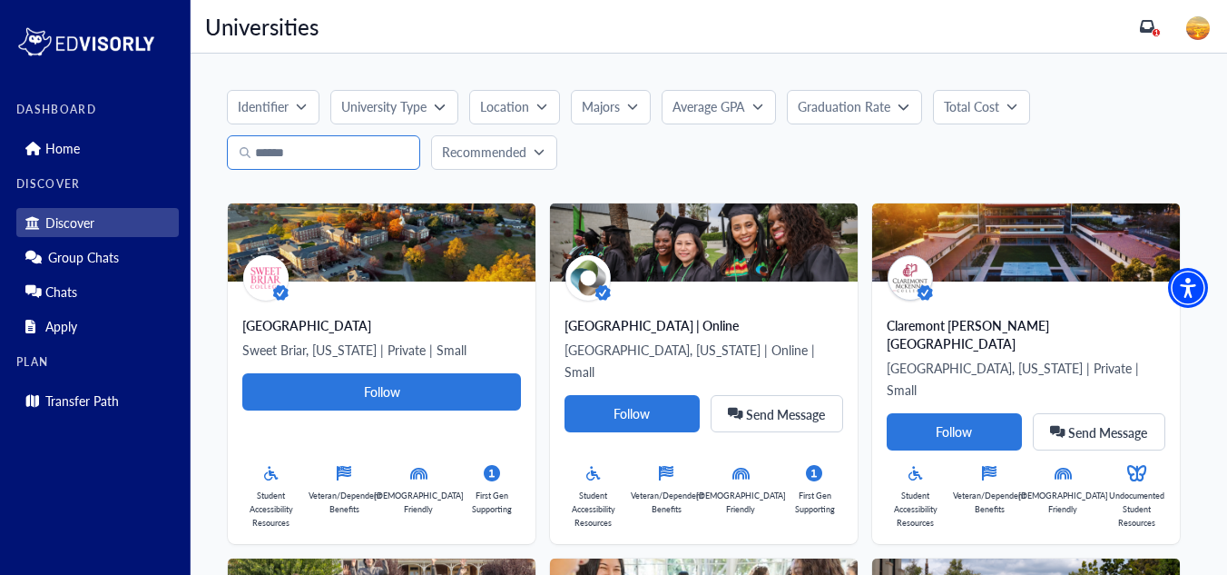
click at [294, 152] on input "Search" at bounding box center [323, 152] width 193 height 34
type input "*"
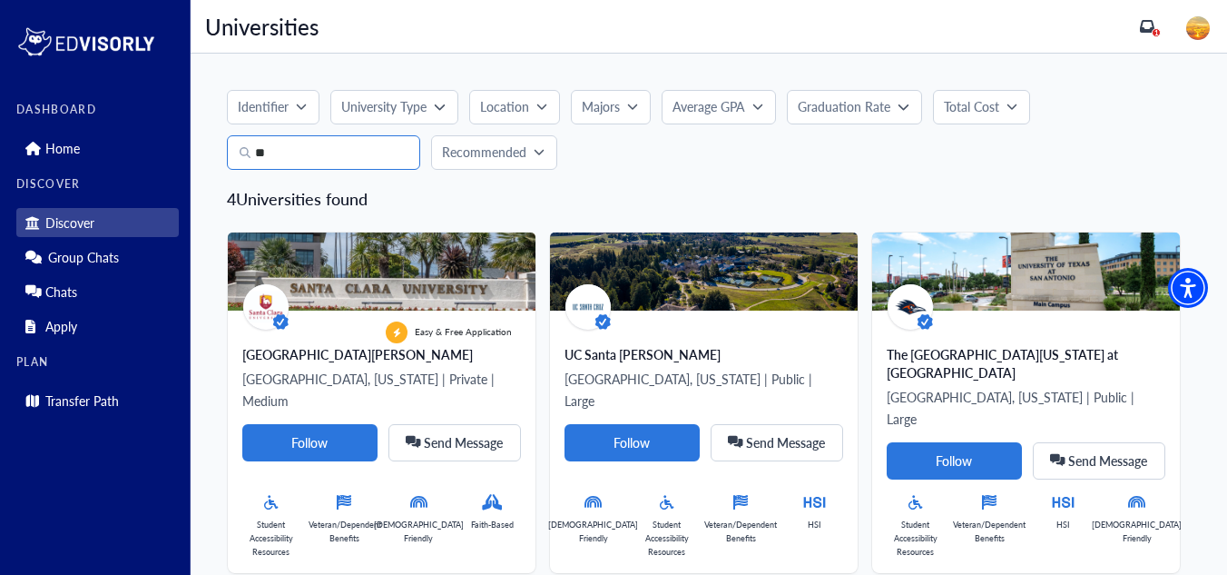
type input "*"
type input "***"
click at [1151, 25] on icon "inbox" at bounding box center [1147, 26] width 15 height 15
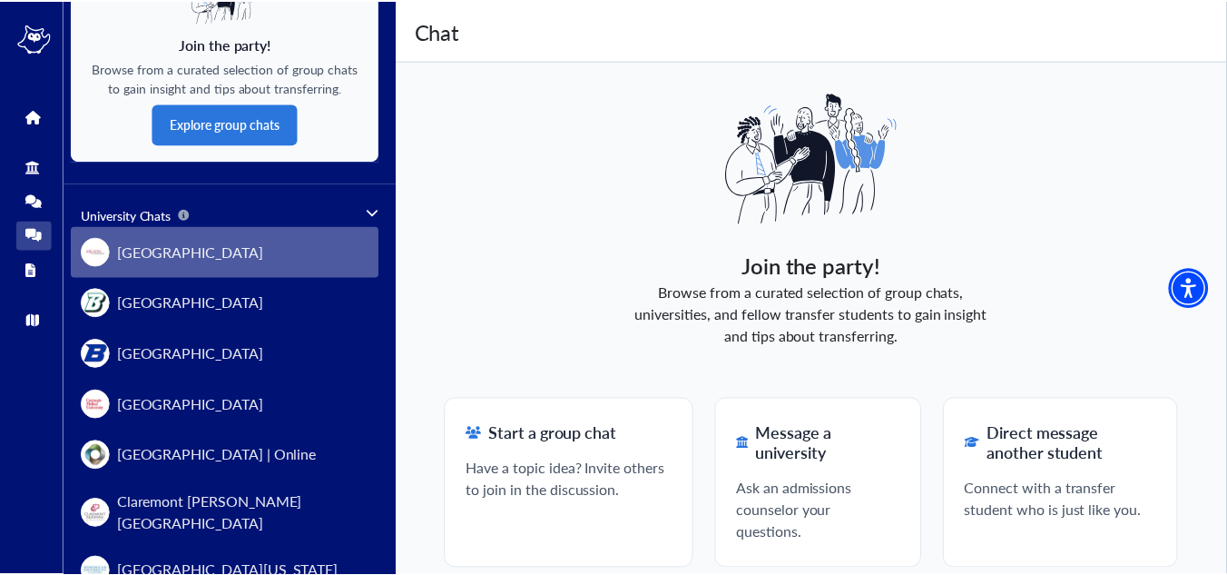
scroll to position [363, 0]
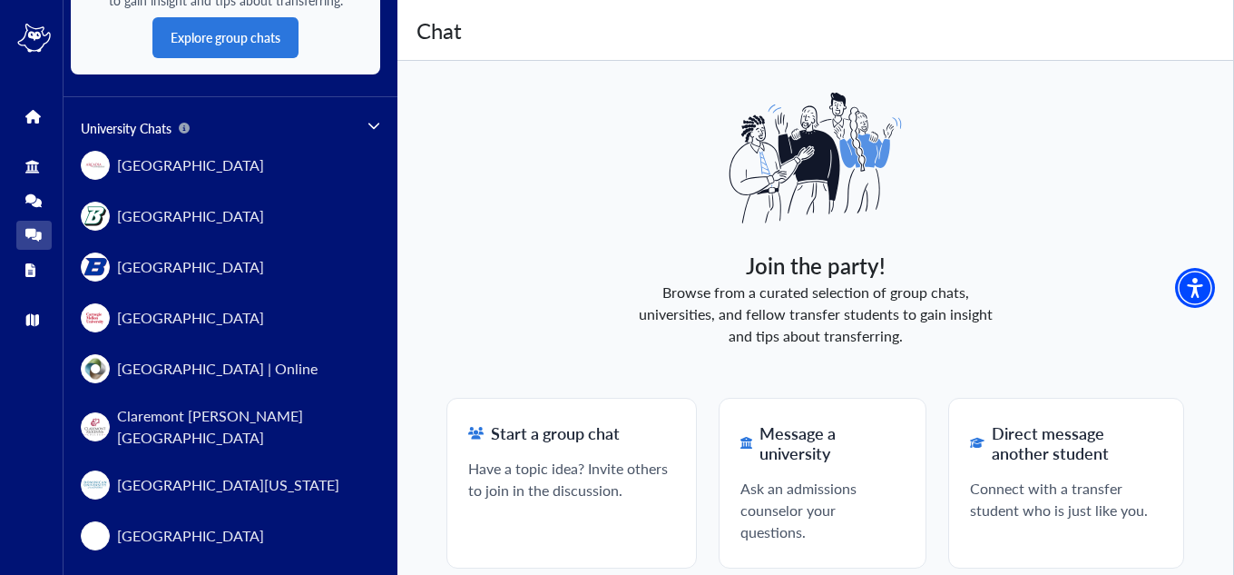
click at [35, 23] on div "DASHBOARD Home DISCOVER Discover Group Chats Chats Apply PLAN Transfer Path" at bounding box center [32, 287] width 64 height 575
click at [31, 35] on img at bounding box center [34, 38] width 34 height 29
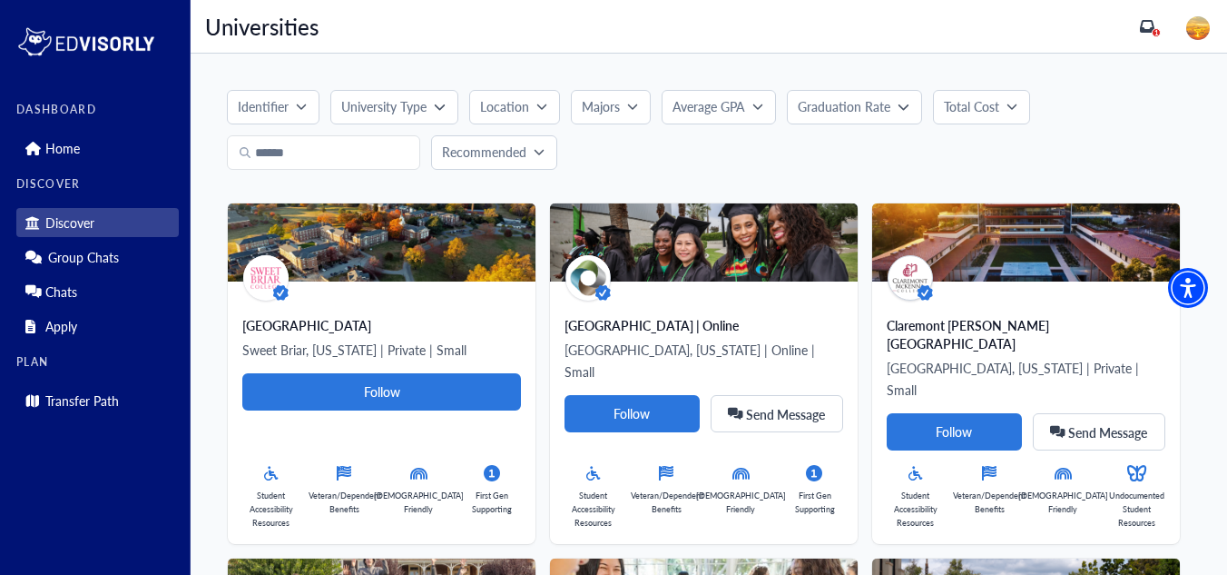
click at [1210, 34] on img at bounding box center [1198, 28] width 24 height 24
click at [1176, 67] on link "Profile" at bounding box center [1158, 64] width 35 height 19
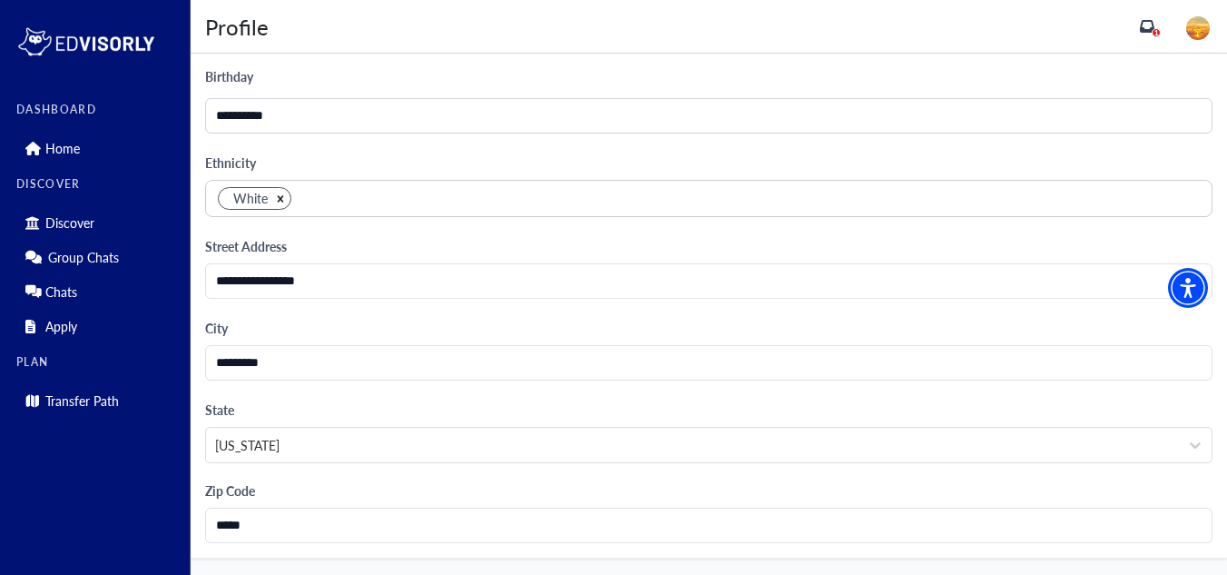
scroll to position [1775, 0]
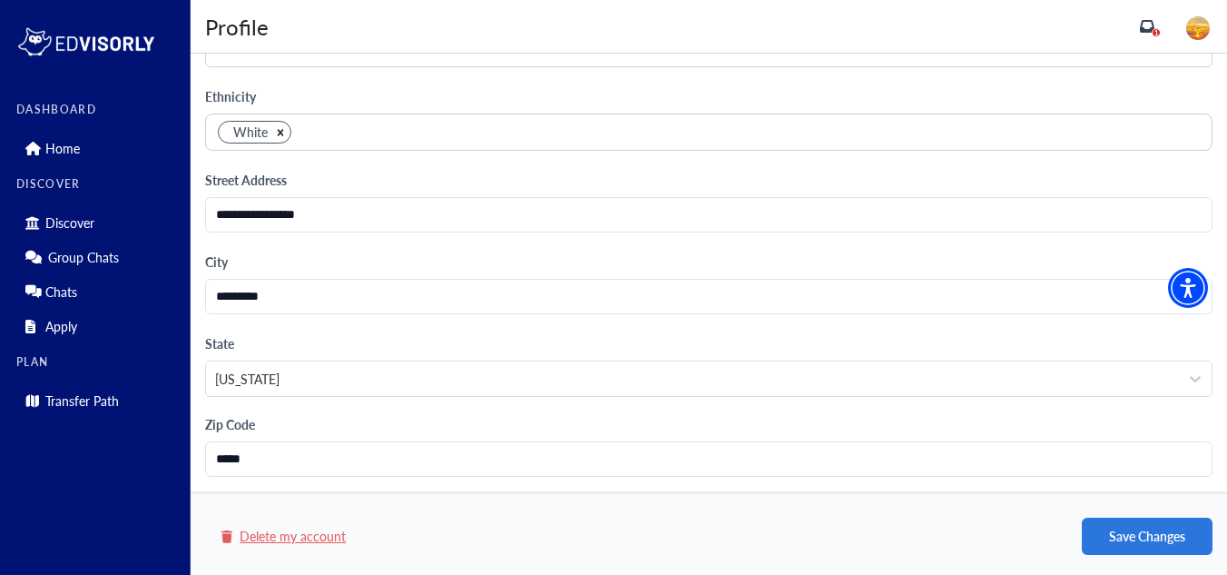
click at [274, 552] on div "Delete my account Save Changes" at bounding box center [709, 536] width 1037 height 52
click at [277, 541] on button "Delete my account" at bounding box center [284, 536] width 128 height 23
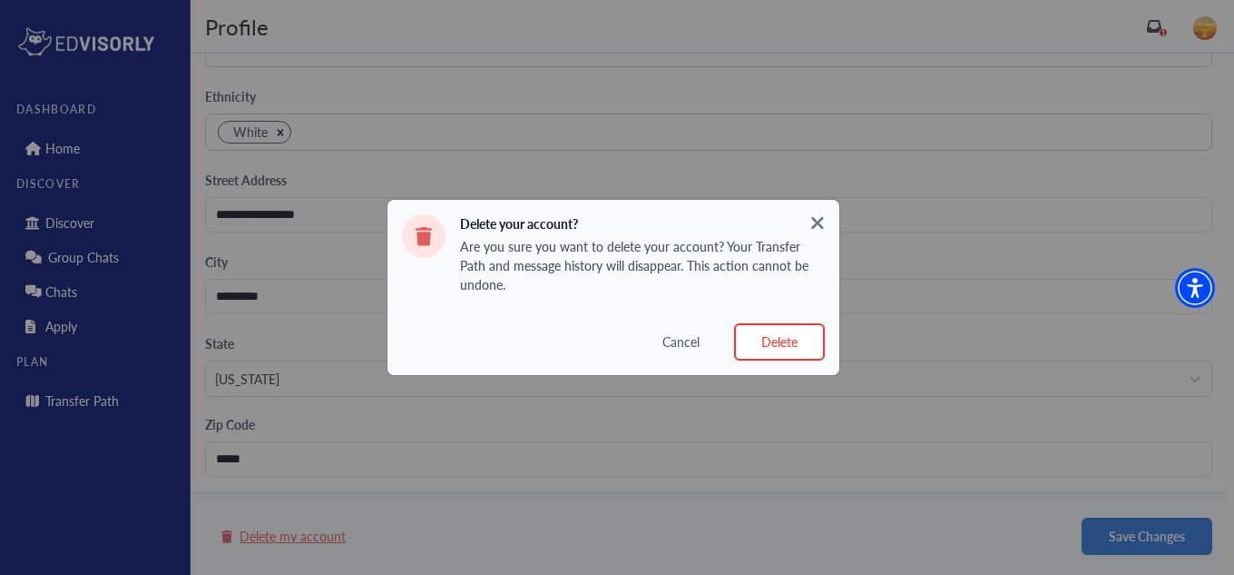
click at [790, 338] on button "Delete" at bounding box center [779, 341] width 91 height 37
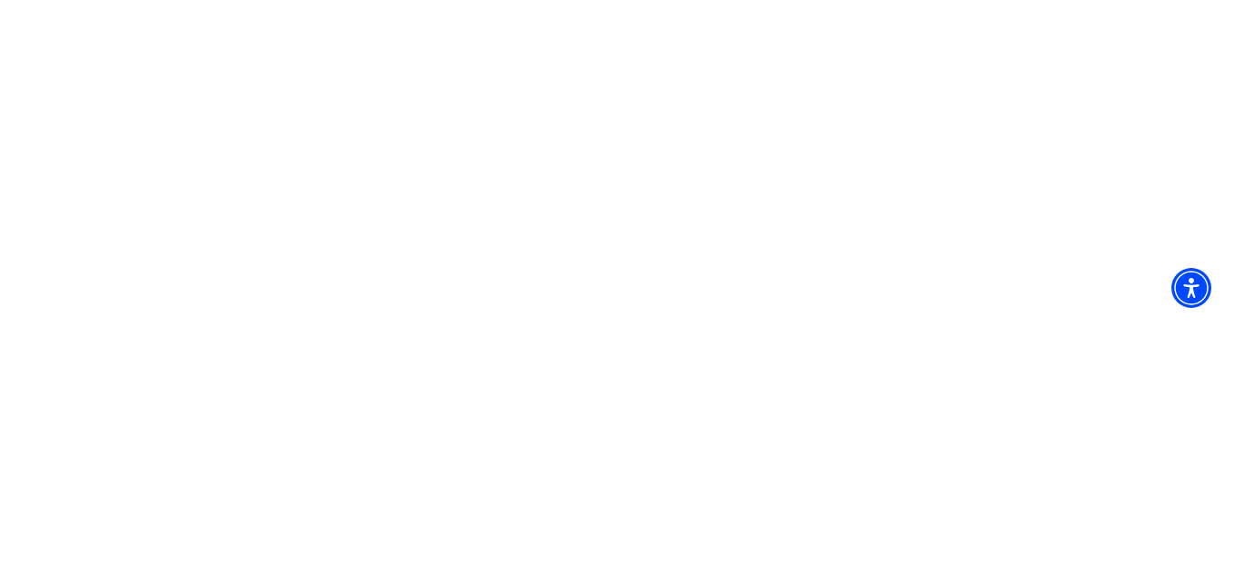
scroll to position [0, 0]
